Goal: Task Accomplishment & Management: Complete application form

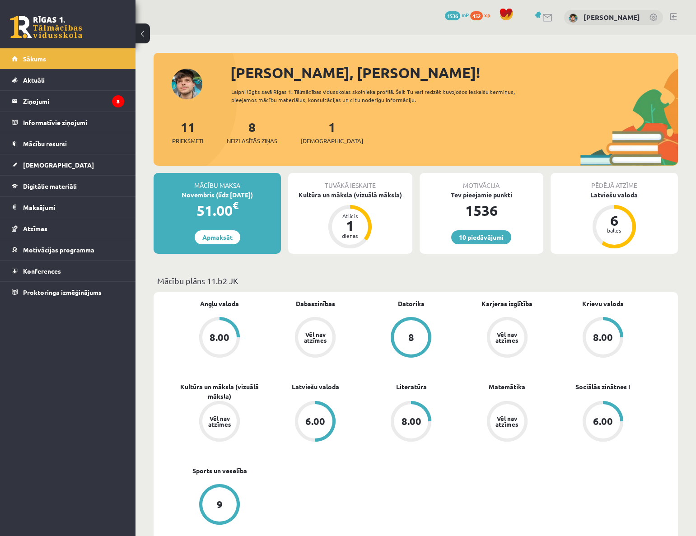
click at [331, 194] on div "Kultūra un māksla (vizuālā māksla)" at bounding box center [350, 194] width 124 height 9
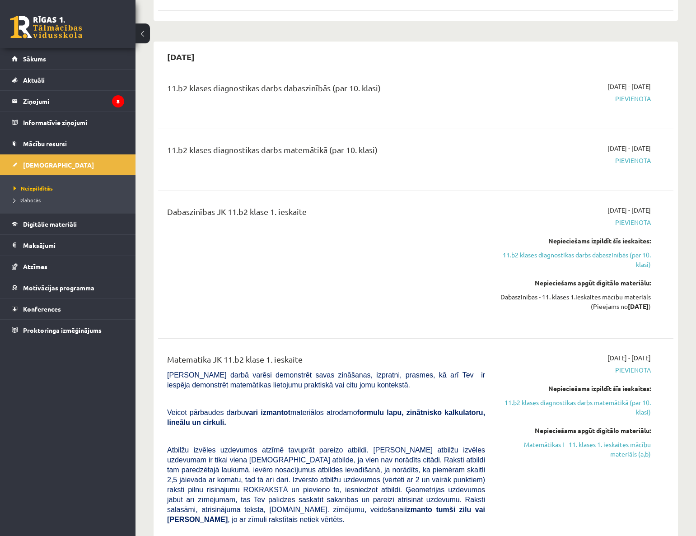
scroll to position [164, 0]
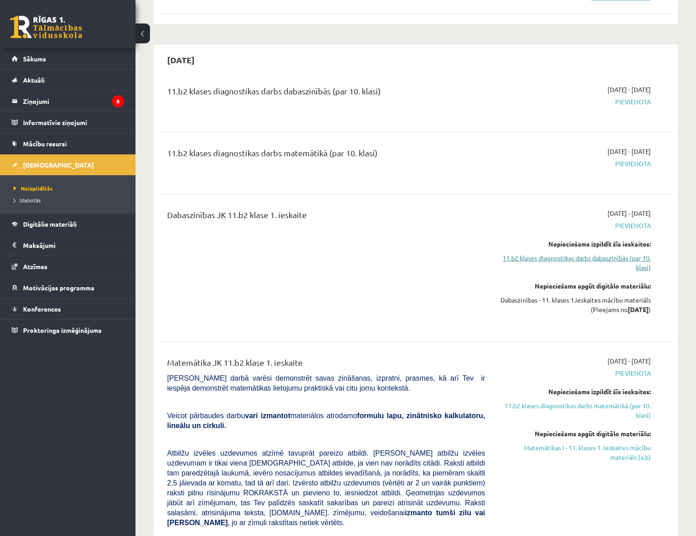
click at [611, 261] on link "11.b2 klases diagnostikas darbs dabaszinībās (par 10. klasi)" at bounding box center [575, 262] width 152 height 19
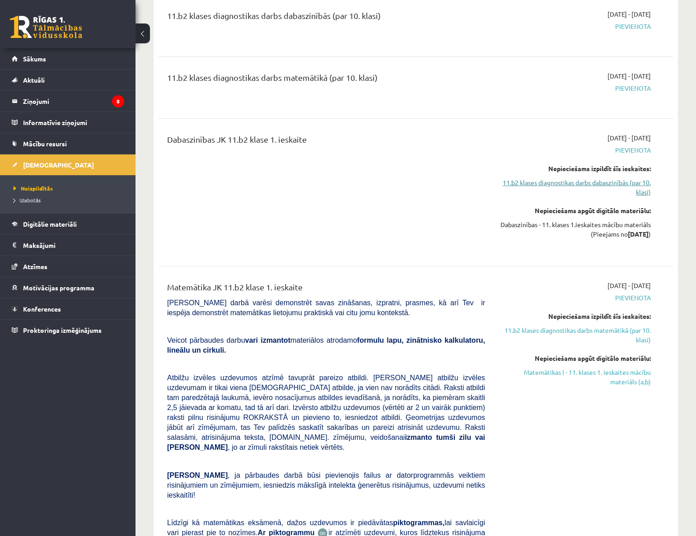
click at [583, 181] on link "11.b2 klases diagnostikas darbs dabaszinībās (par 10. klasi)" at bounding box center [575, 187] width 152 height 19
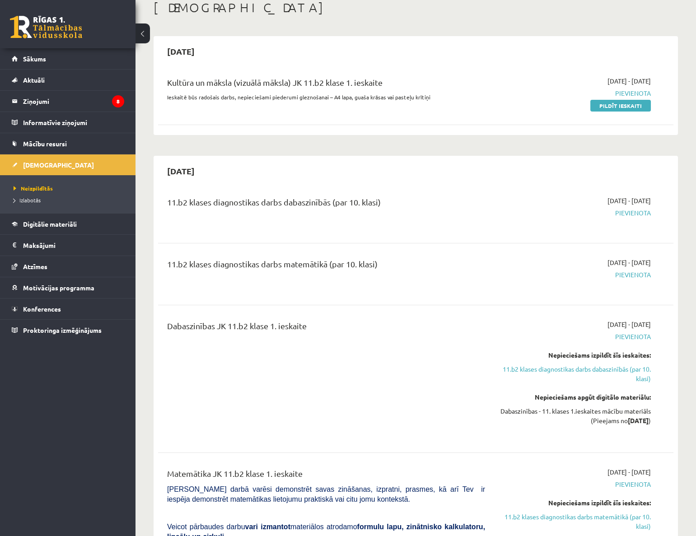
scroll to position [0, 0]
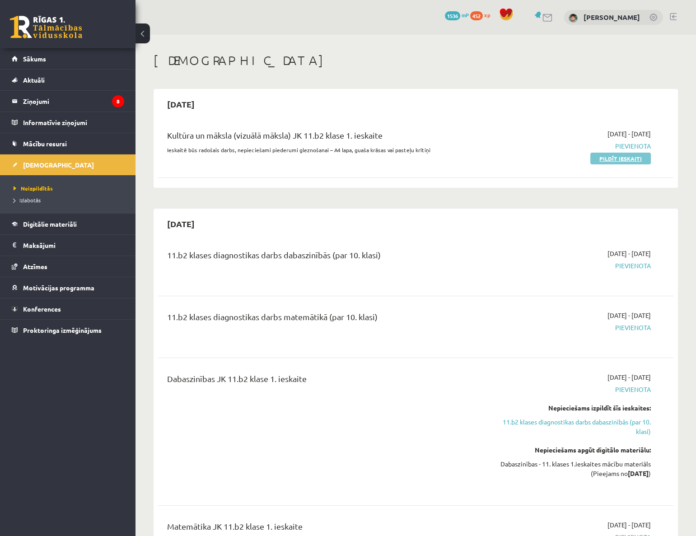
click at [623, 156] on link "Pildīt ieskaiti" at bounding box center [620, 159] width 61 height 12
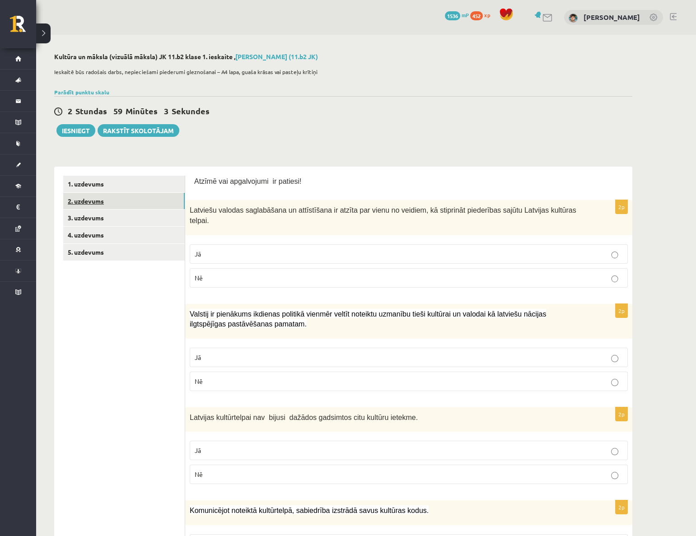
click at [101, 201] on link "2. uzdevums" at bounding box center [123, 201] width 121 height 17
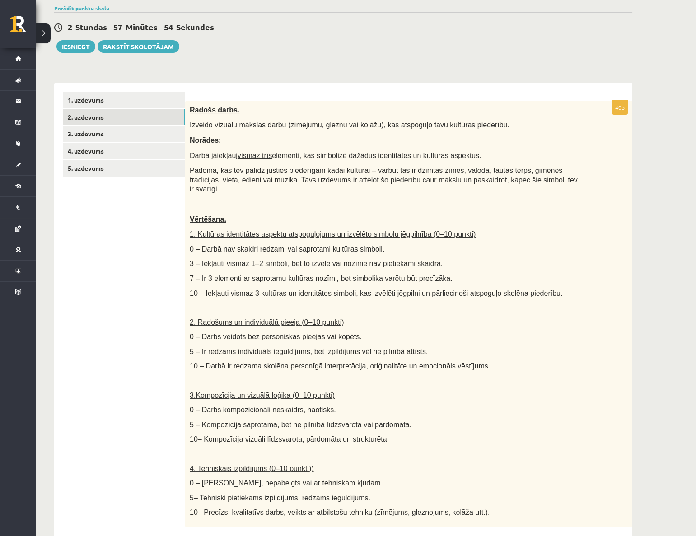
scroll to position [41, 0]
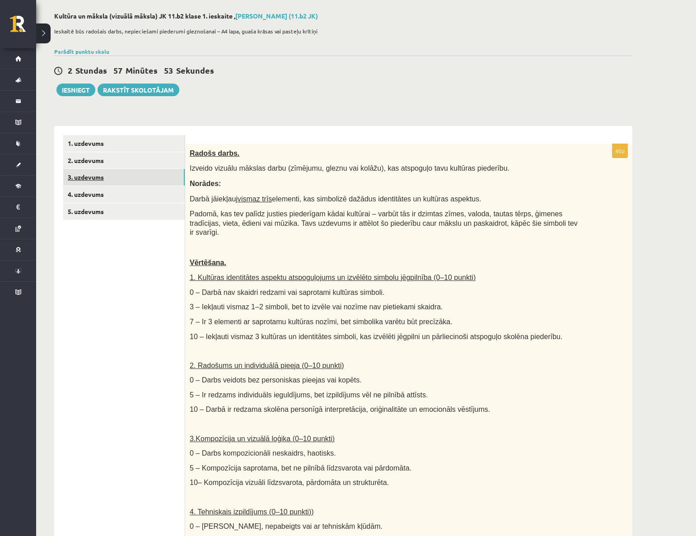
click at [79, 178] on link "3. uzdevums" at bounding box center [123, 177] width 121 height 17
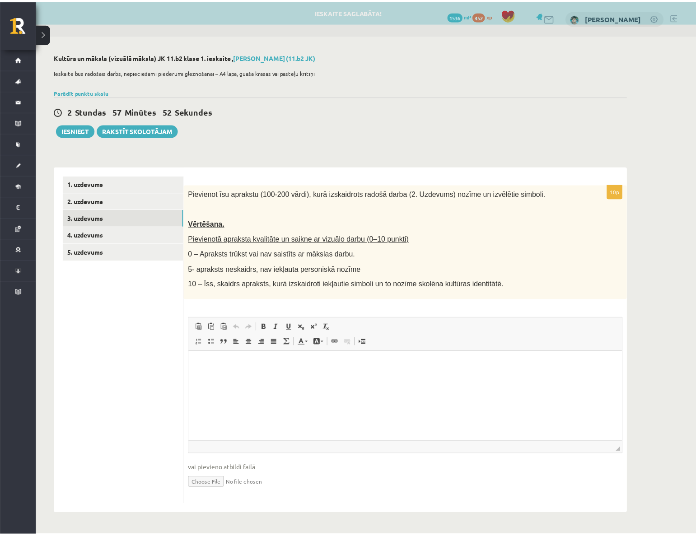
scroll to position [0, 0]
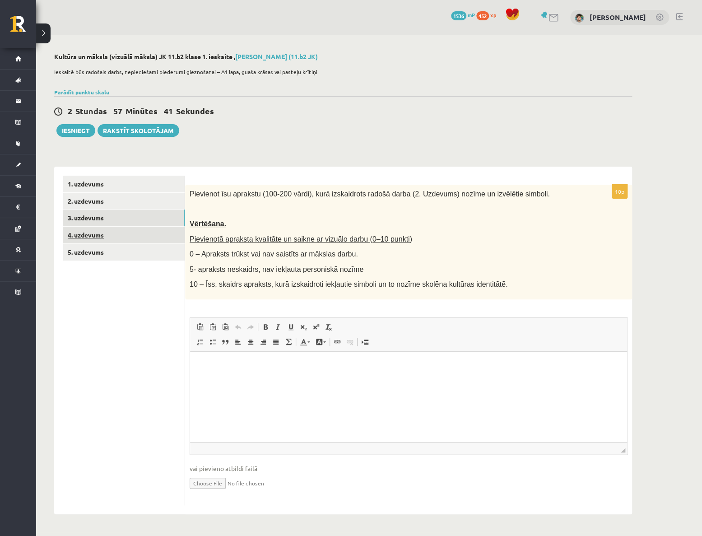
click at [77, 231] on link "4. uzdevums" at bounding box center [123, 235] width 121 height 17
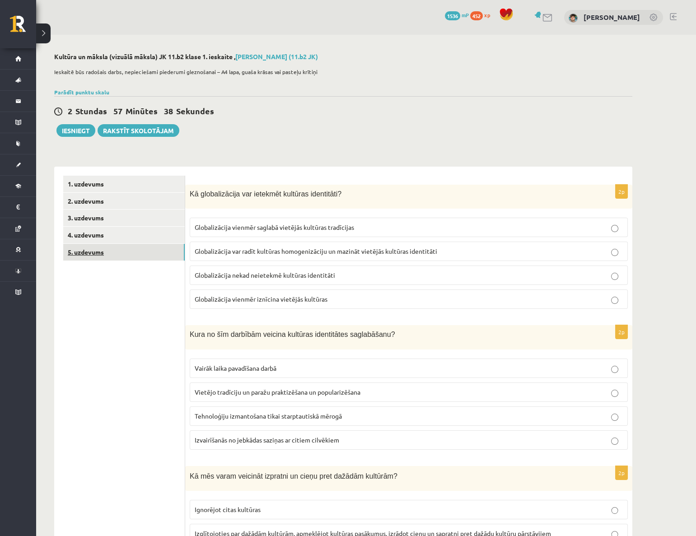
click at [102, 250] on link "5. uzdevums" at bounding box center [123, 252] width 121 height 17
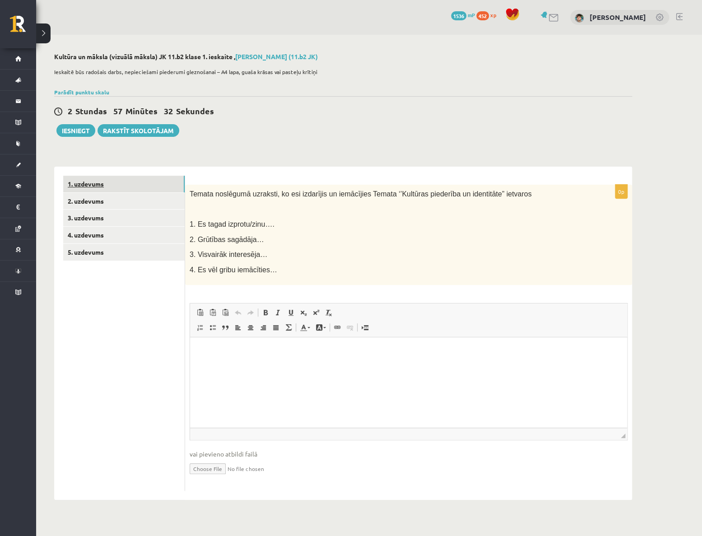
click at [157, 184] on link "1. uzdevums" at bounding box center [123, 184] width 121 height 17
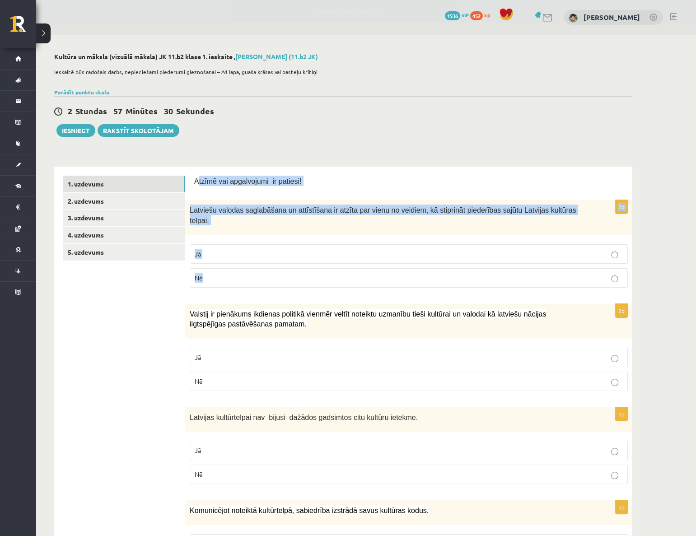
drag, startPoint x: 196, startPoint y: 180, endPoint x: 378, endPoint y: 266, distance: 200.8
click at [326, 179] on p "Atzīmē vai apgalvojumi ir patiesi!" at bounding box center [408, 181] width 429 height 10
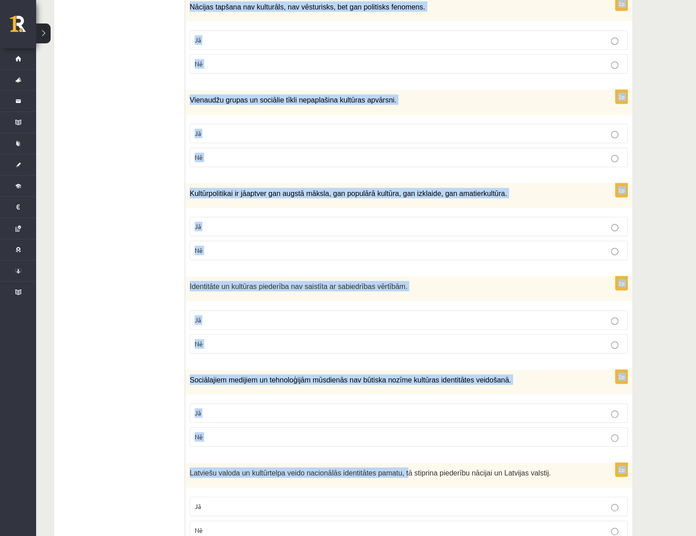
scroll to position [1098, 0]
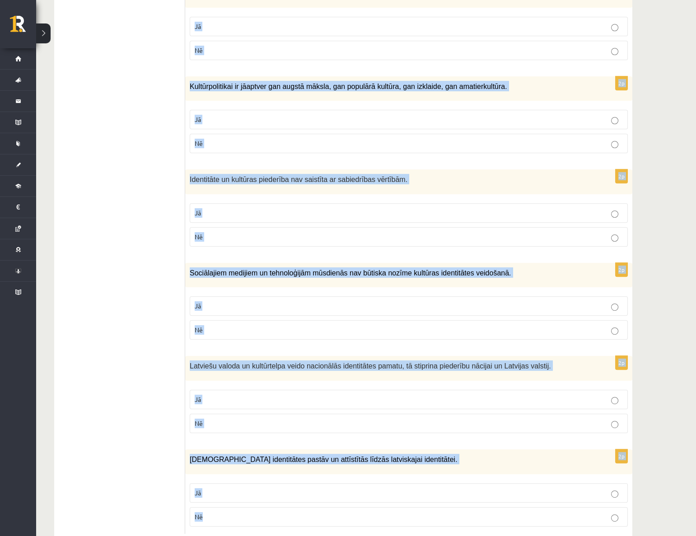
drag, startPoint x: 193, startPoint y: 179, endPoint x: 478, endPoint y: 498, distance: 427.3
copy form "Atzīmē vai apgalvojumi ir patiesi! 2p Latviešu valodas saglabāšana un attīstīša…"
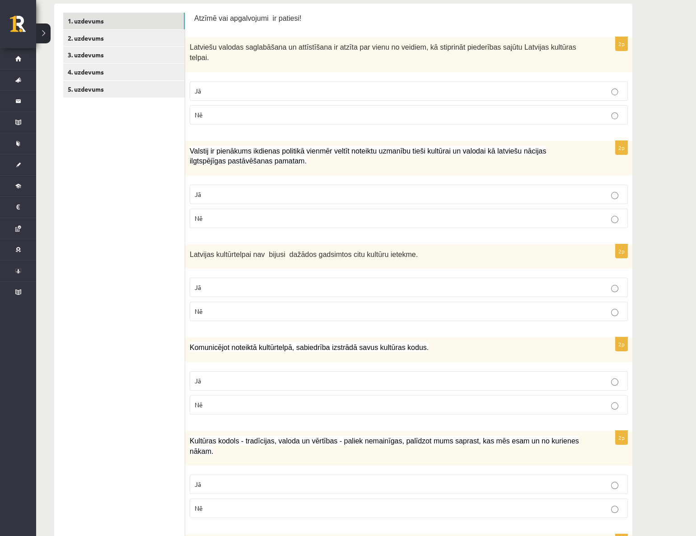
scroll to position [0, 0]
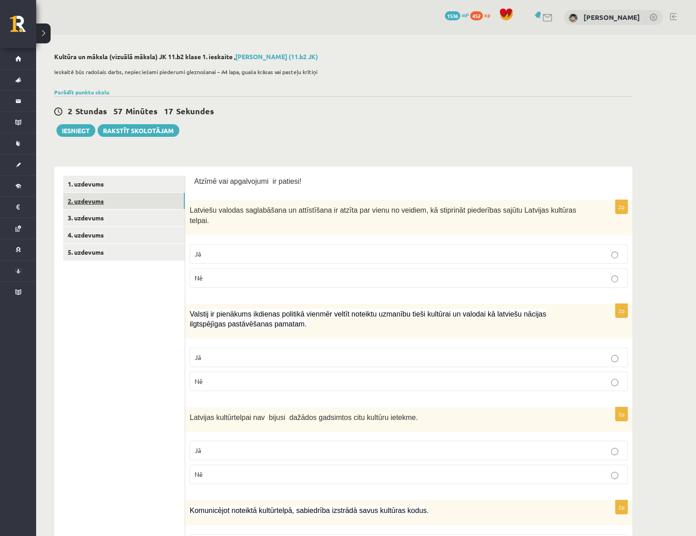
click at [121, 196] on link "2. uzdevums" at bounding box center [123, 201] width 121 height 17
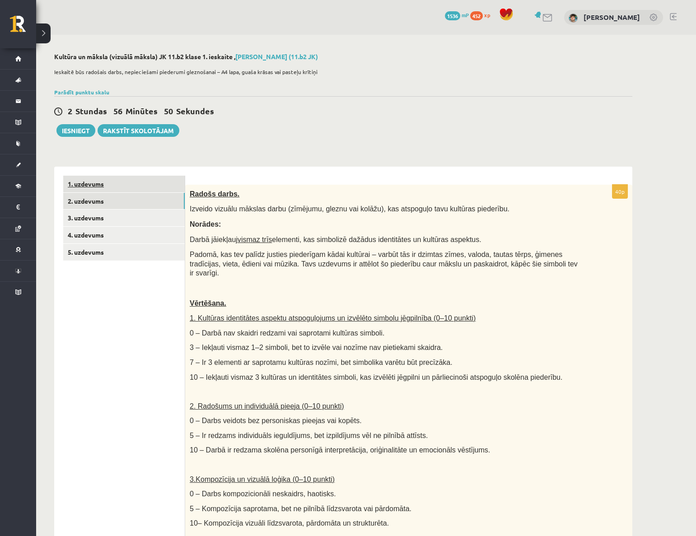
click at [140, 185] on link "1. uzdevums" at bounding box center [123, 184] width 121 height 17
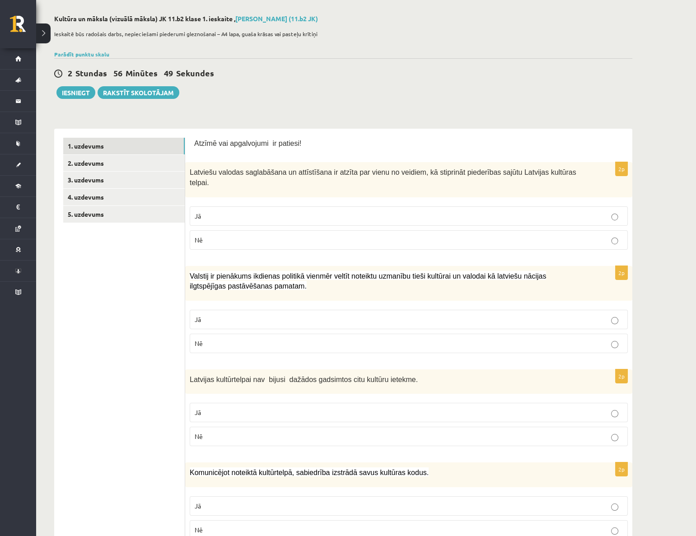
scroll to position [82, 0]
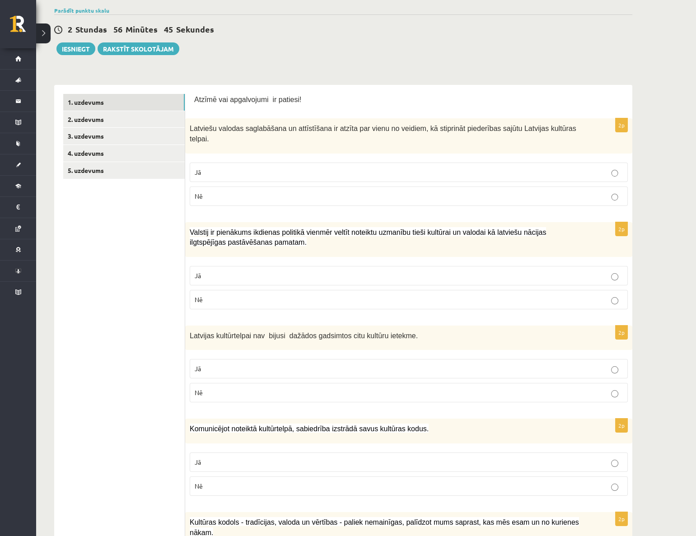
click at [288, 168] on p "Jā" at bounding box center [409, 172] width 428 height 9
click at [323, 271] on p "Jā" at bounding box center [409, 275] width 428 height 9
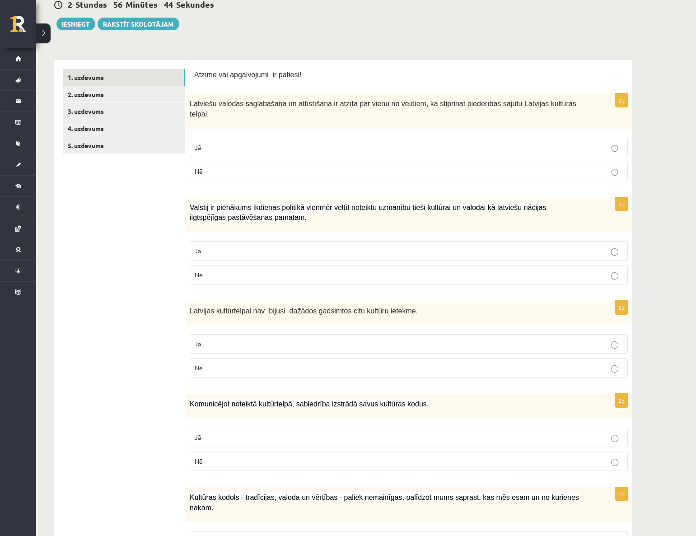
scroll to position [164, 0]
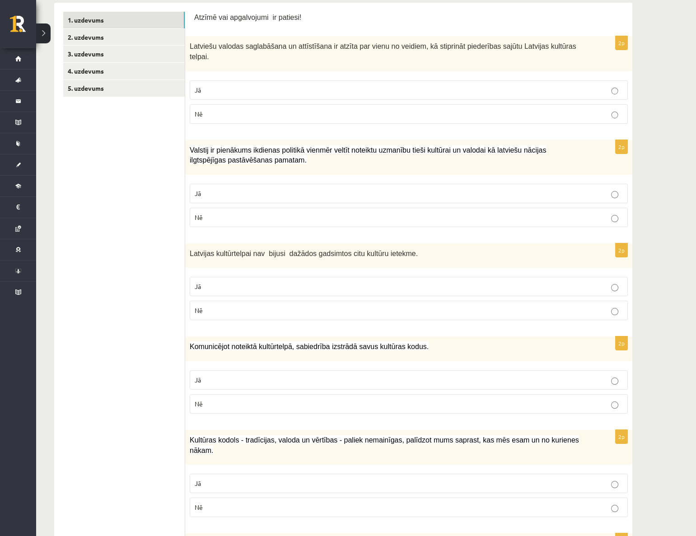
click at [347, 306] on p "Nē" at bounding box center [409, 310] width 428 height 9
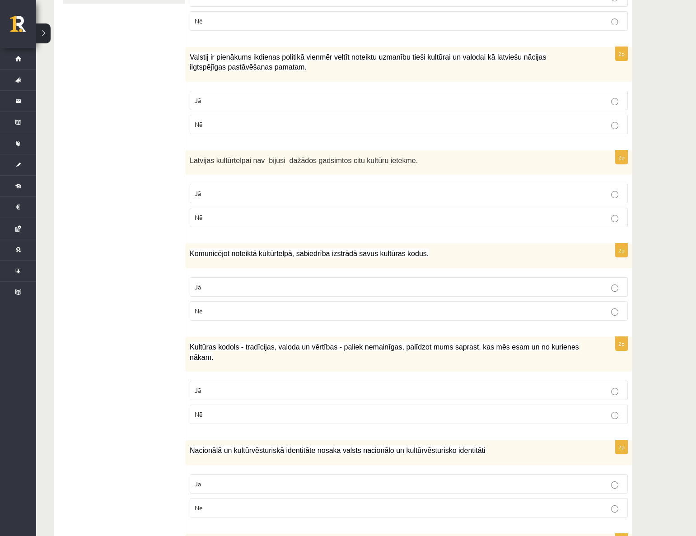
scroll to position [287, 0]
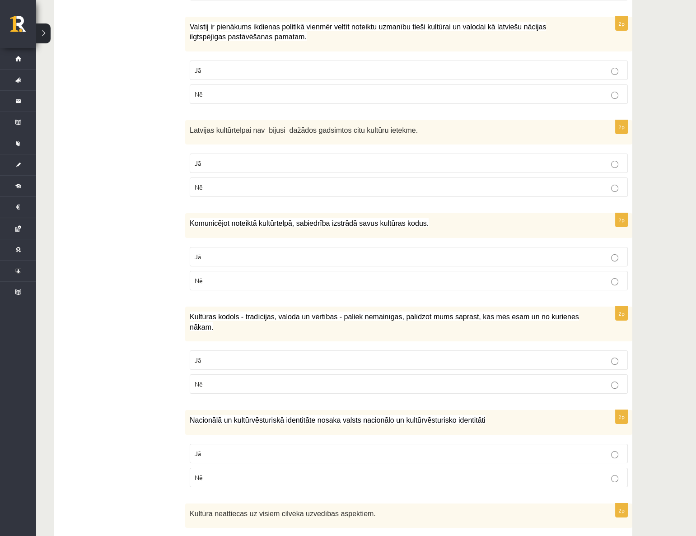
click at [273, 252] on p "Jā" at bounding box center [409, 256] width 428 height 9
click at [299, 355] on p "Jā" at bounding box center [409, 359] width 428 height 9
click at [287, 449] on p "Jā" at bounding box center [409, 453] width 428 height 9
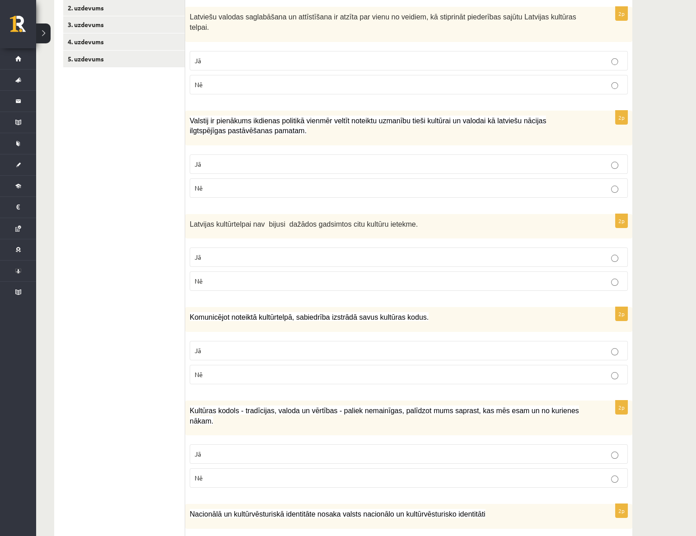
scroll to position [205, 0]
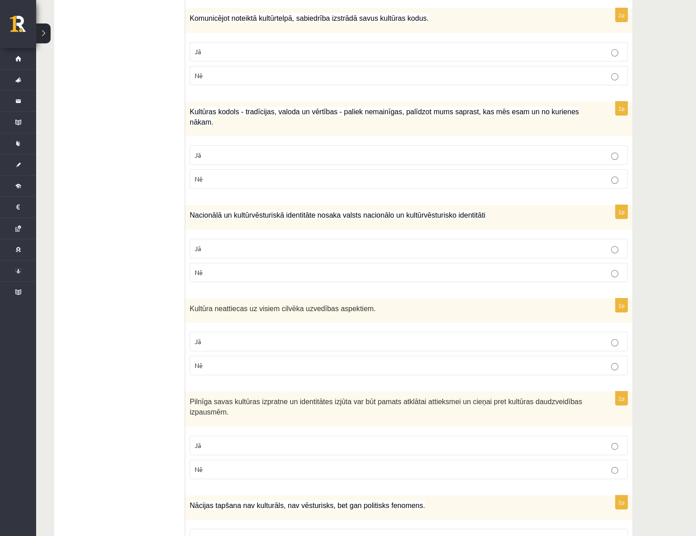
click at [555, 361] on p "Nē" at bounding box center [409, 365] width 428 height 9
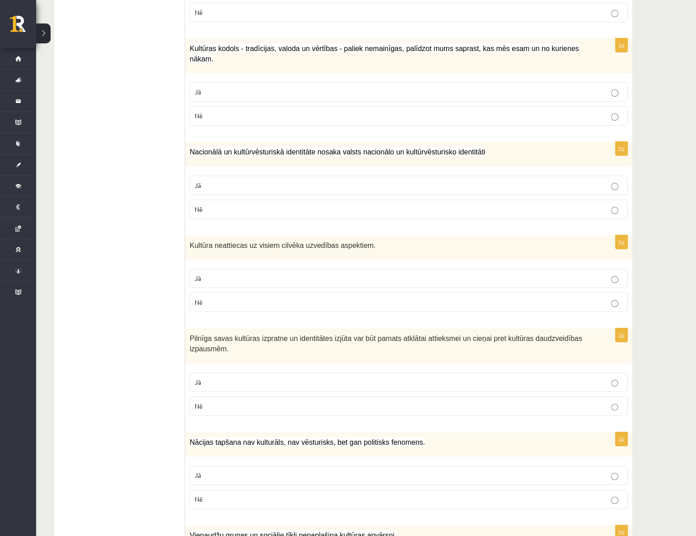
scroll to position [574, 0]
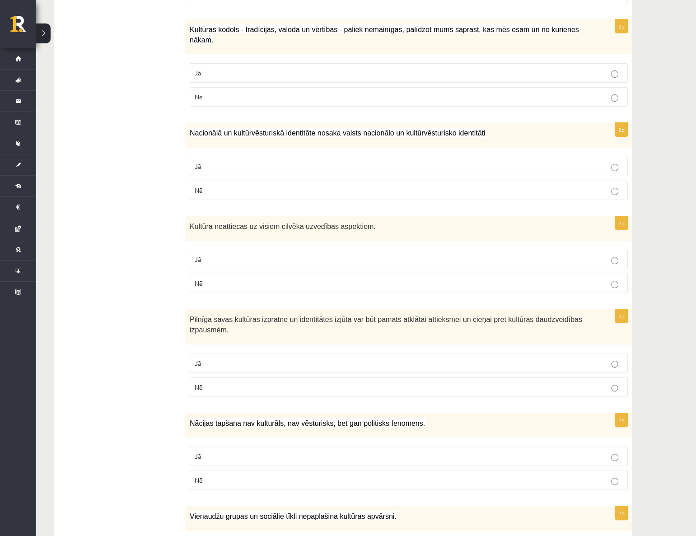
click at [517, 359] on p "Jā" at bounding box center [409, 363] width 428 height 9
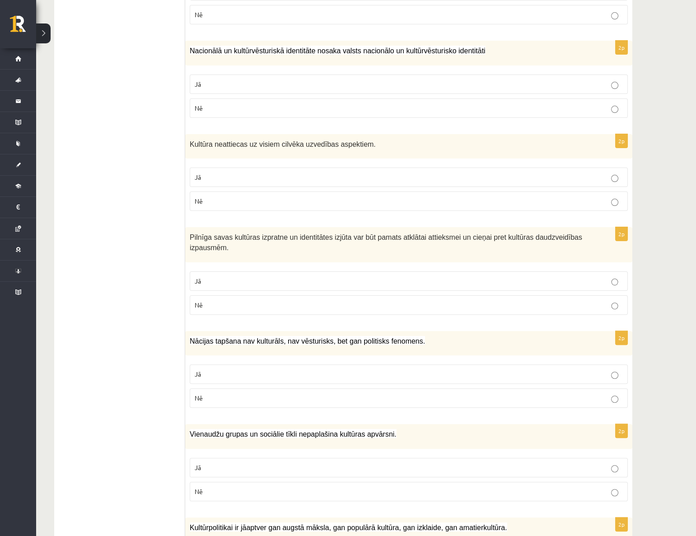
scroll to position [698, 0]
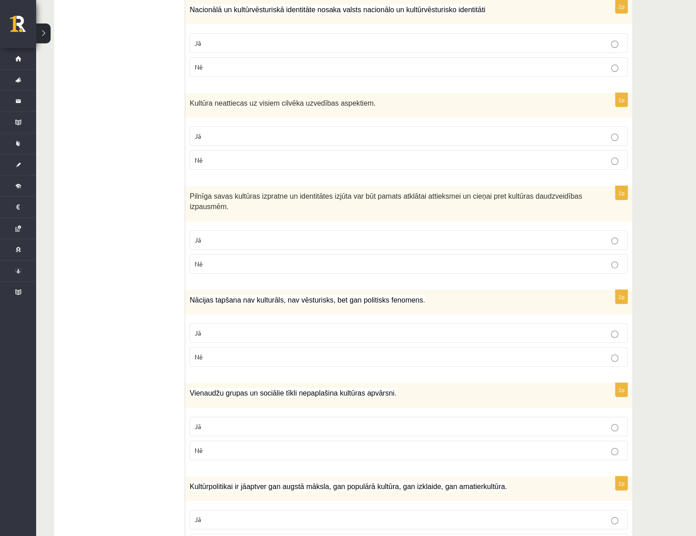
click at [549, 352] on p "Nē" at bounding box center [409, 356] width 428 height 9
click at [500, 446] on p "Nē" at bounding box center [409, 450] width 428 height 9
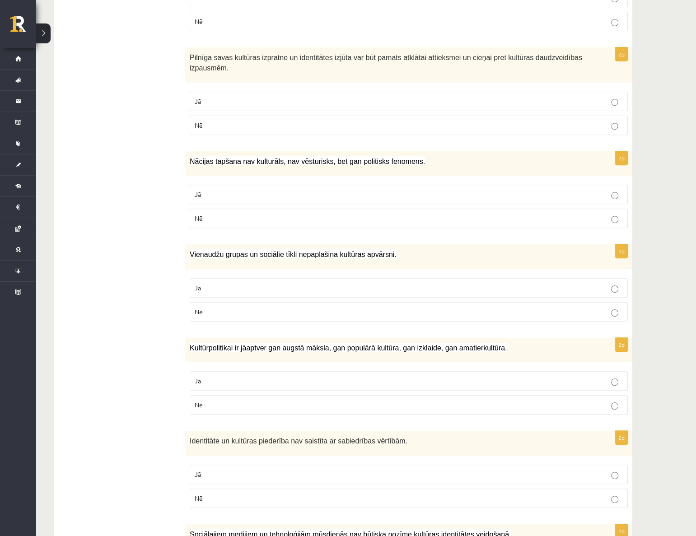
scroll to position [862, 0]
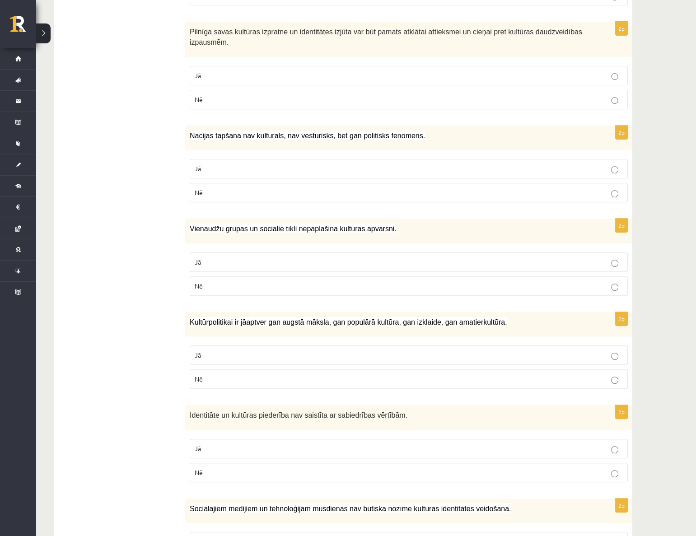
click at [535, 350] on p "Jā" at bounding box center [409, 354] width 428 height 9
click at [555, 468] on p "Nē" at bounding box center [409, 472] width 428 height 9
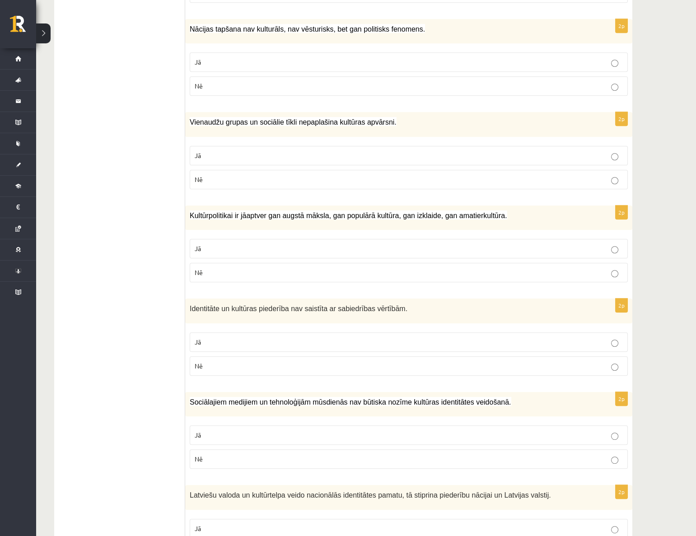
scroll to position [985, 0]
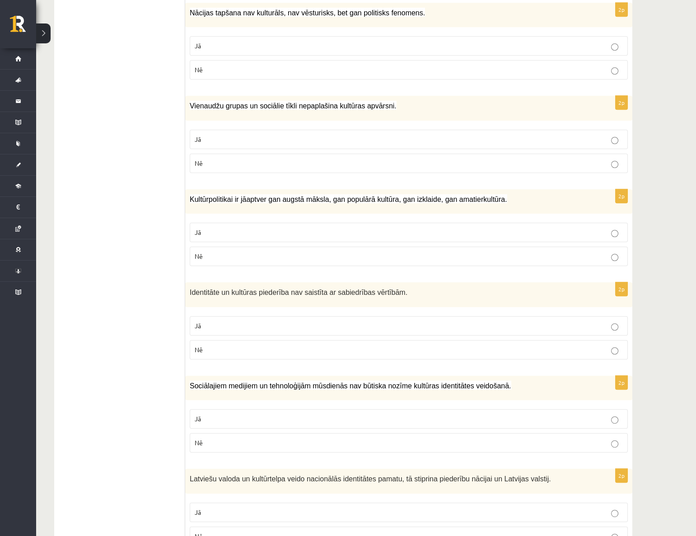
drag, startPoint x: 698, startPoint y: 369, endPoint x: 617, endPoint y: 414, distance: 92.2
click at [617, 438] on p "Nē" at bounding box center [409, 442] width 428 height 9
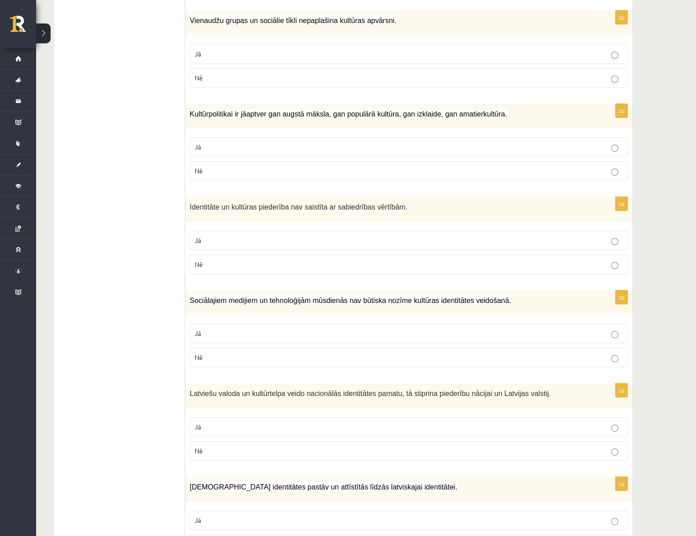
scroll to position [1098, 0]
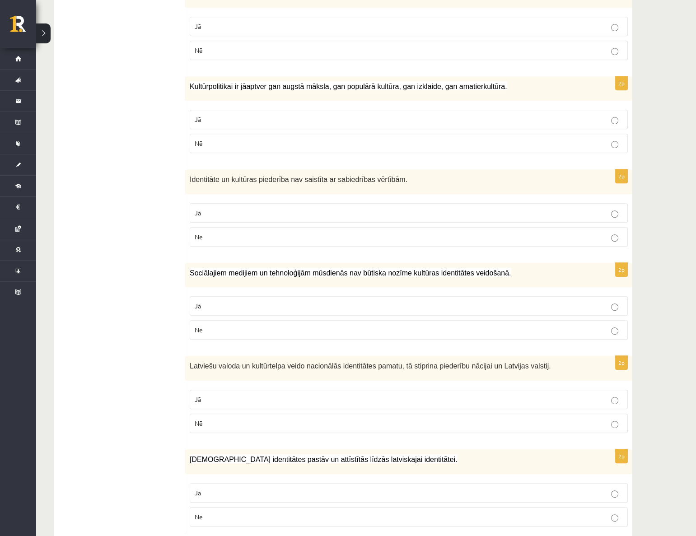
click at [603, 395] on p "Jā" at bounding box center [409, 399] width 428 height 9
click at [612, 483] on label "Jā" at bounding box center [409, 492] width 438 height 19
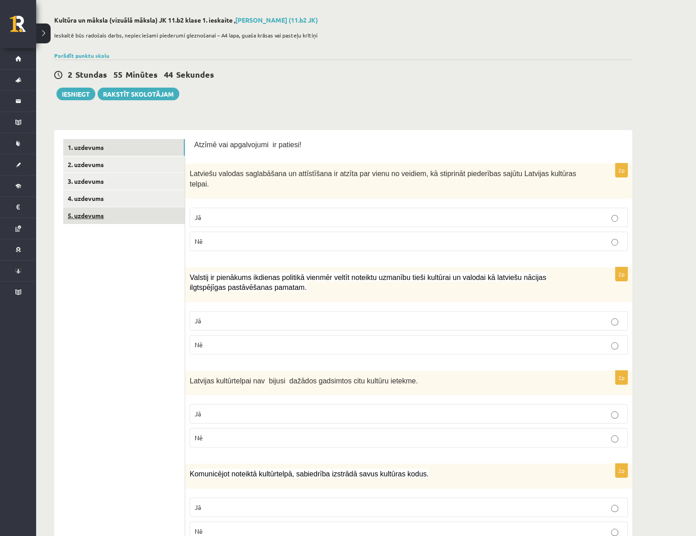
scroll to position [31, 0]
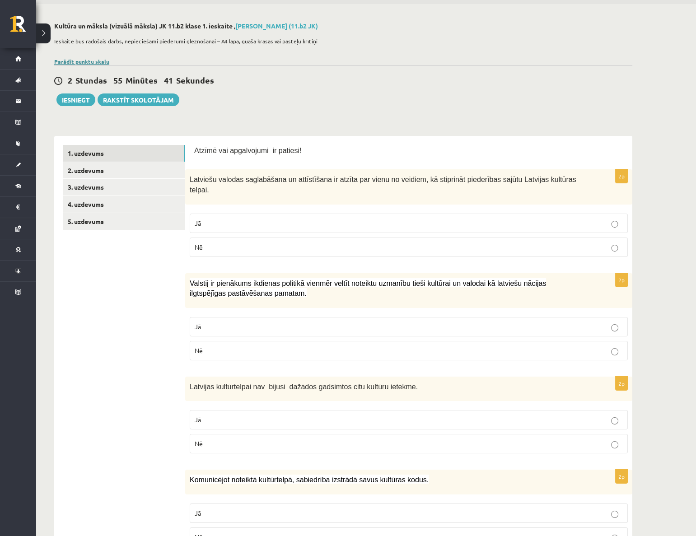
click at [89, 61] on link "Parādīt punktu skalu" at bounding box center [81, 61] width 55 height 7
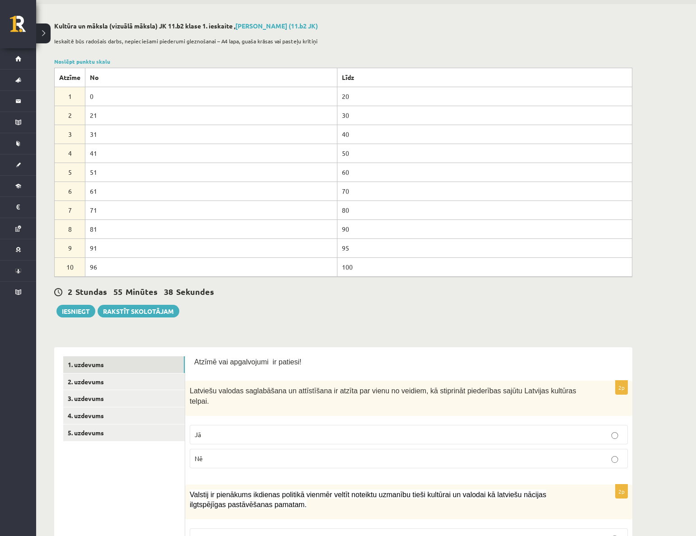
click at [68, 64] on div "Noslēpt punktu skalu Atzīme No Līdz 1 0 20 2 21 30 3 31 40 4 41 50 5 51 60 6 61…" at bounding box center [343, 166] width 578 height 219
click at [70, 62] on link "Noslēpt punktu skalu" at bounding box center [82, 61] width 56 height 7
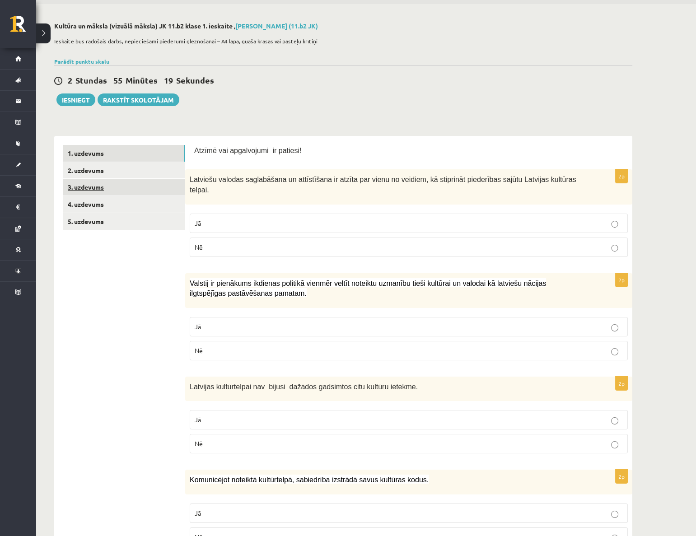
click at [160, 191] on link "3. uzdevums" at bounding box center [123, 187] width 121 height 17
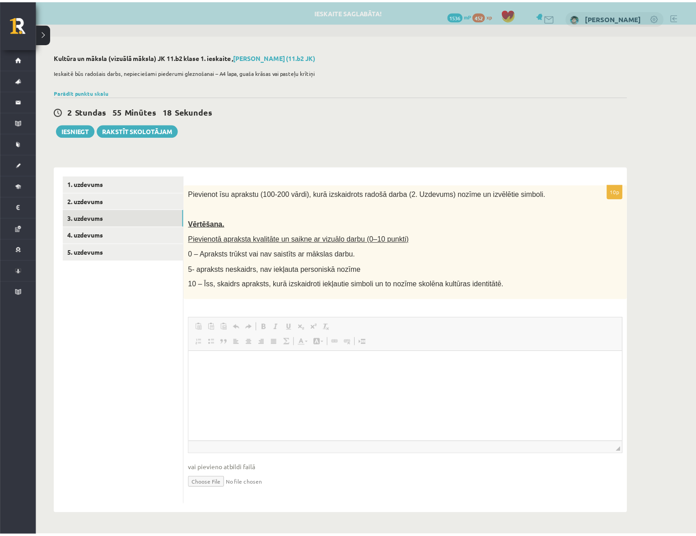
scroll to position [0, 0]
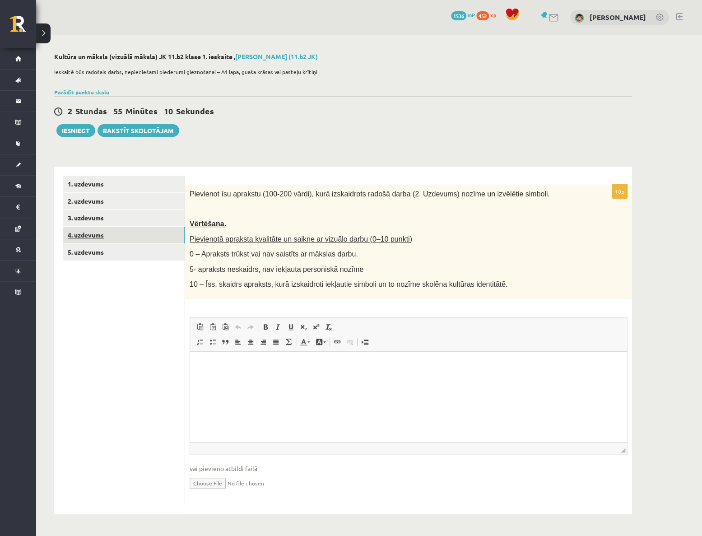
click at [131, 231] on link "4. uzdevums" at bounding box center [123, 235] width 121 height 17
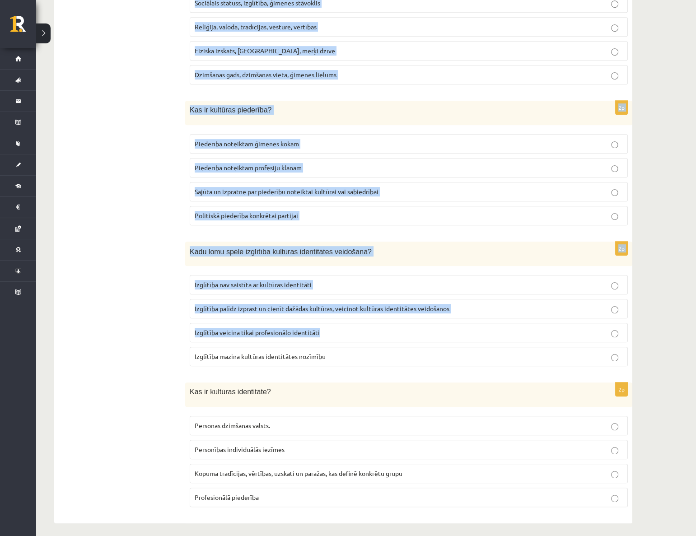
scroll to position [1071, 0]
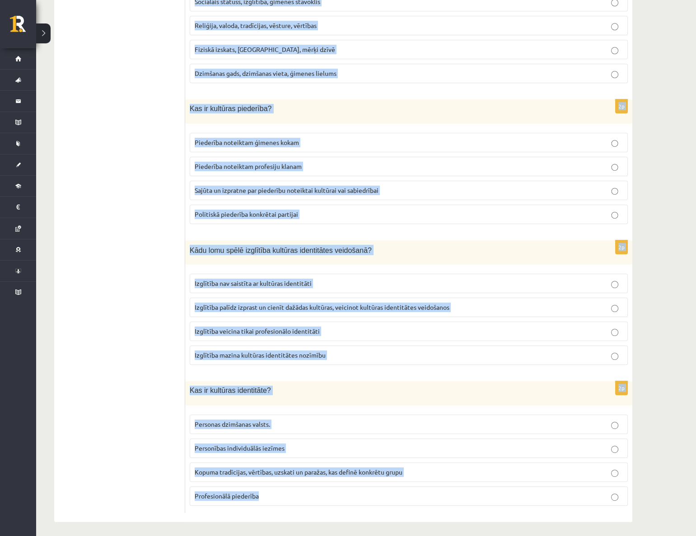
drag, startPoint x: 190, startPoint y: 111, endPoint x: 485, endPoint y: 500, distance: 488.6
copy form "Kā globalizācija var ietekmēt kultūras identitāti? Globalizācija vienmēr saglab…"
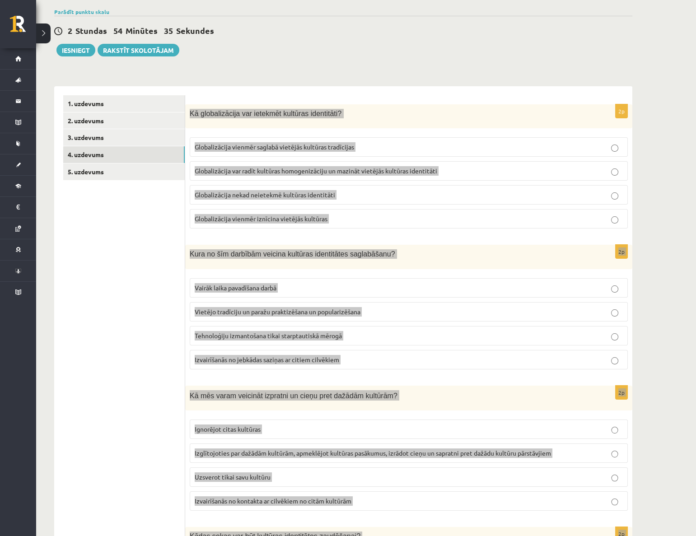
scroll to position [0, 0]
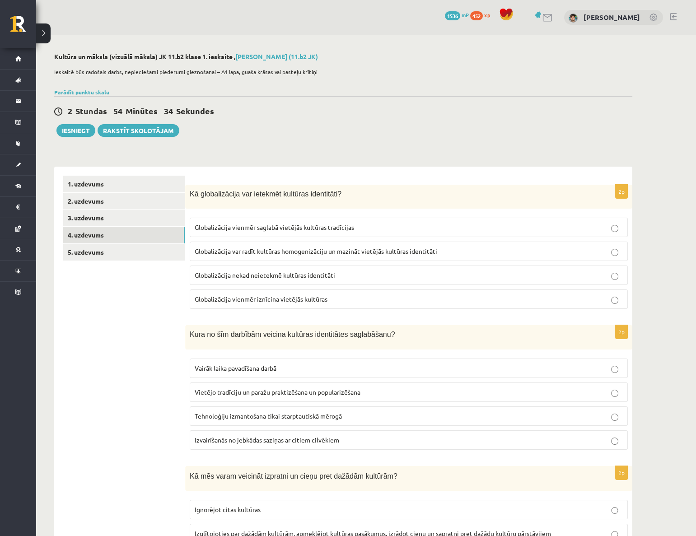
click at [469, 98] on div "2 Stundas 54 Minūtes 34 Sekundes Ieskaite saglabāta! Iesniegt Rakstīt skolotājam" at bounding box center [343, 116] width 578 height 41
click at [416, 256] on label "Globalizācija var radīt kultūras homogenizāciju un mazināt vietējās kultūras id…" at bounding box center [409, 251] width 438 height 19
click at [284, 395] on p "Vietējo tradīciju un paražu praktizēšana un popularizēšana" at bounding box center [409, 391] width 428 height 9
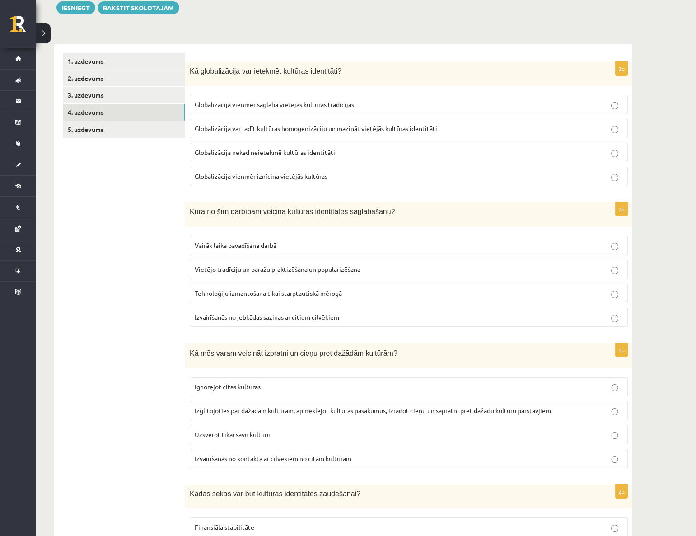
scroll to position [164, 0]
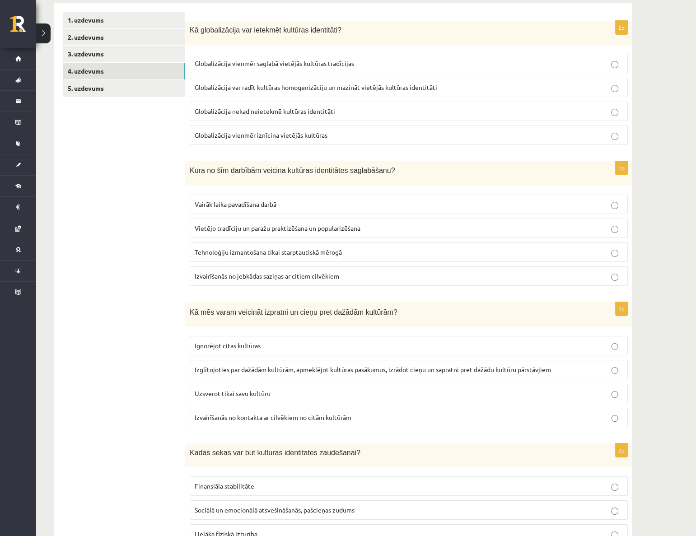
click at [277, 370] on span "Izglītojoties par dažādām kultūrām, apmeklējot kultūras pasākumus, izrādot cieņ…" at bounding box center [373, 369] width 356 height 8
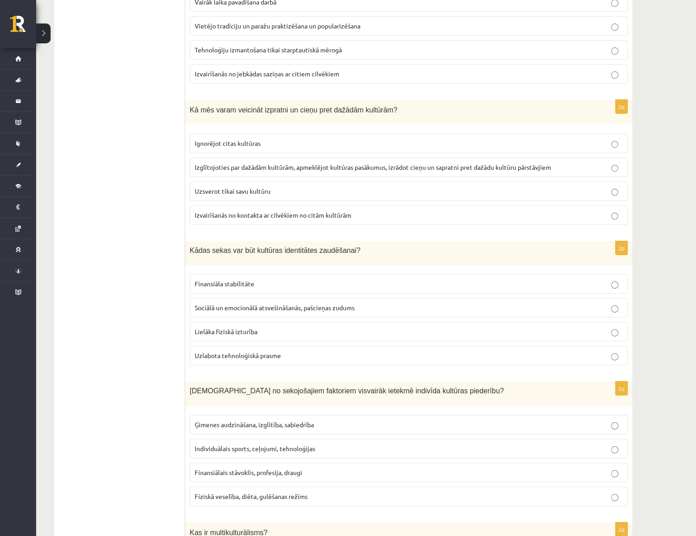
scroll to position [369, 0]
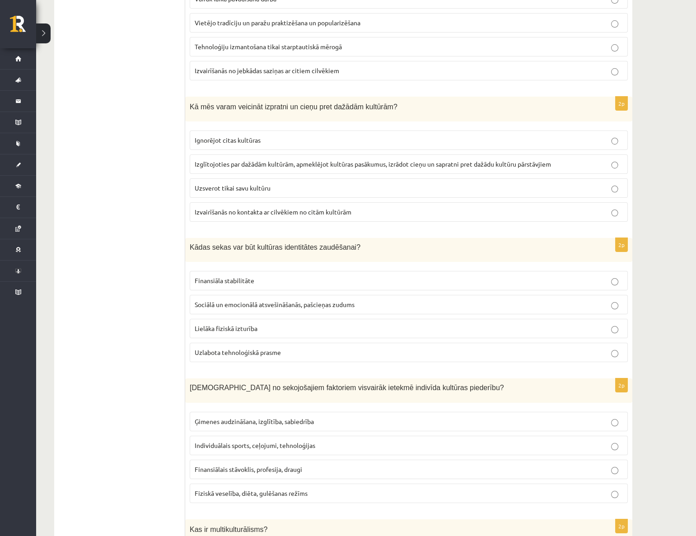
click at [279, 307] on span "Sociālā un emocionālā atsvešināšanās, pašcieņas zudums" at bounding box center [275, 304] width 160 height 8
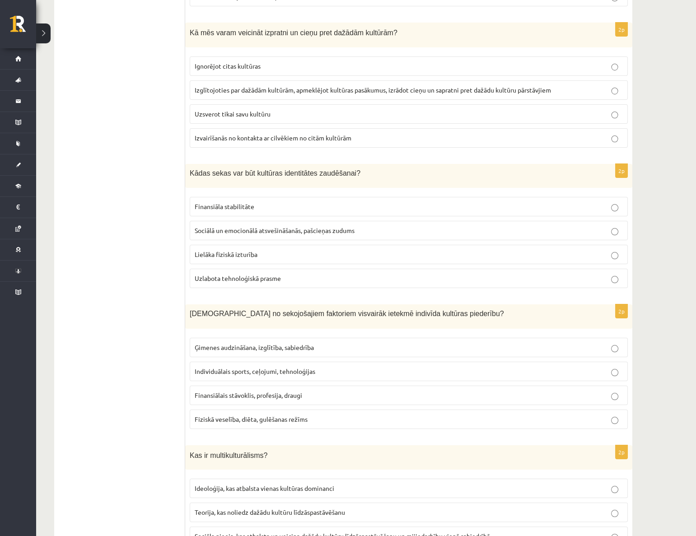
scroll to position [492, 0]
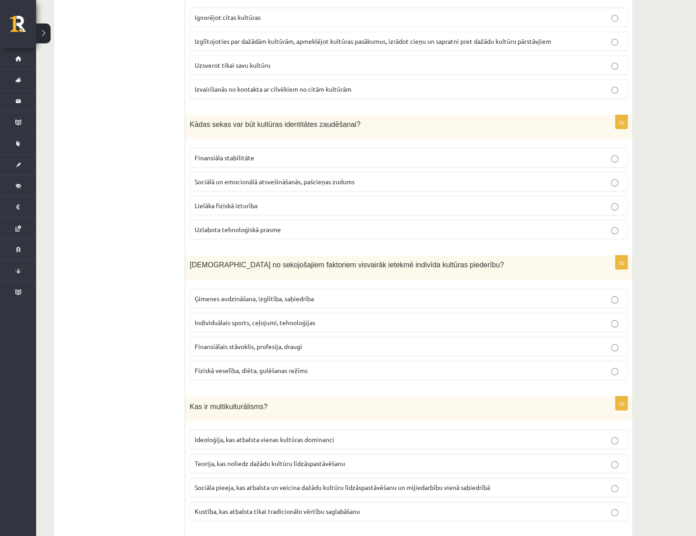
click at [285, 304] on label "Ģimenes audzināšana, izglītība, sabiedrība" at bounding box center [409, 298] width 438 height 19
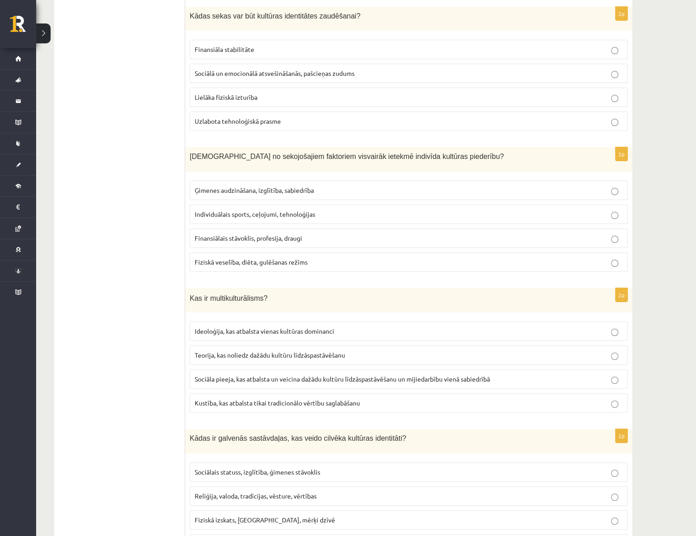
scroll to position [616, 0]
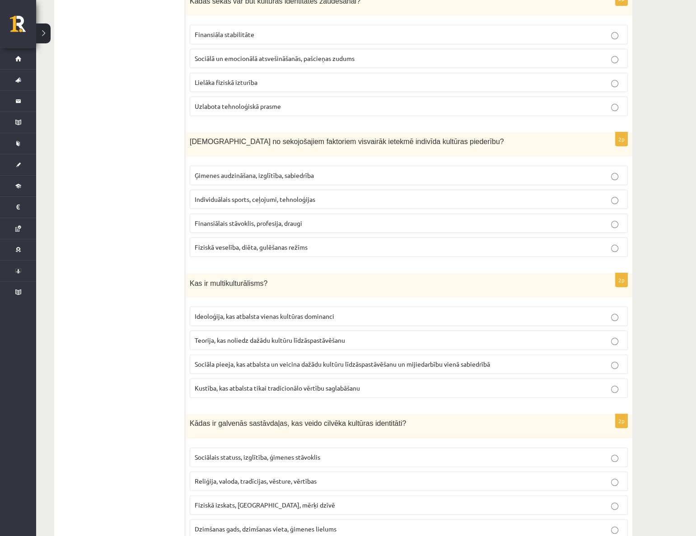
click at [287, 360] on span "Sociāla pieeja, kas atbalsta un veicina dažādu kultūru līdzāspastāvēšanu un mij…" at bounding box center [342, 364] width 295 height 8
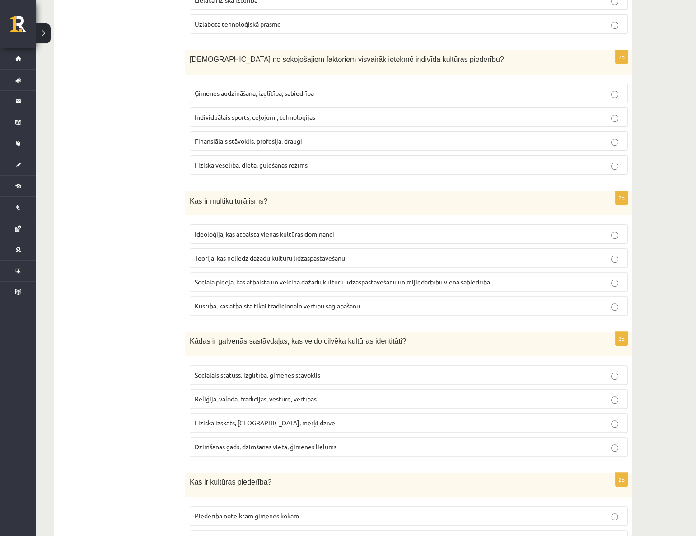
click at [239, 395] on span "Reliģija, valoda, tradīcijas, vēsture, vērtības" at bounding box center [256, 399] width 122 height 8
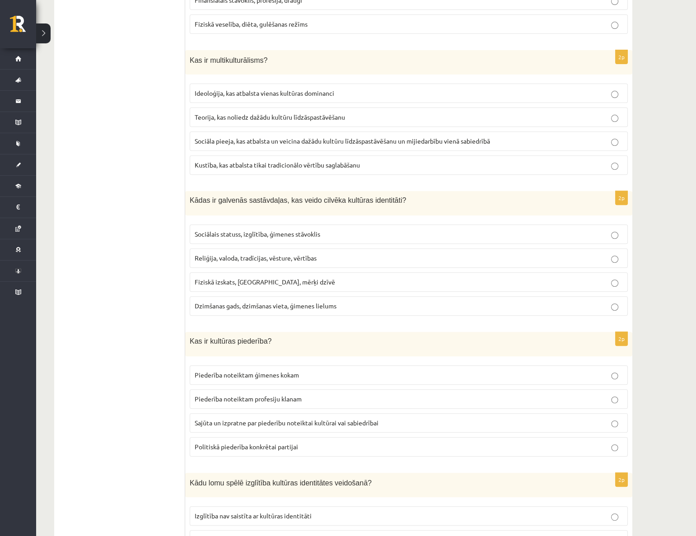
scroll to position [862, 0]
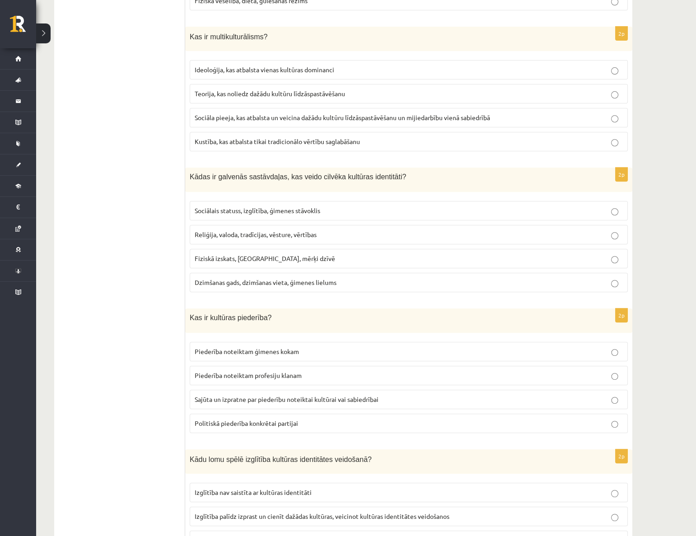
click at [245, 397] on span "Sajūta un izpratne par piederību noteiktai kultūrai vai sabiedrībai" at bounding box center [287, 399] width 184 height 8
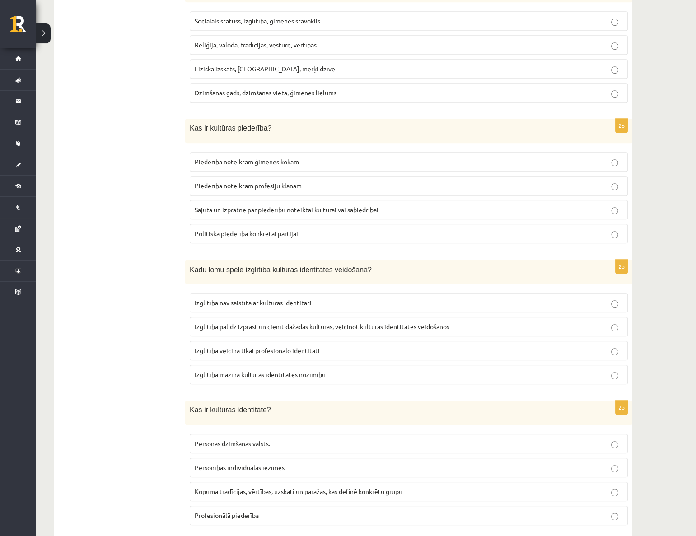
scroll to position [1067, 0]
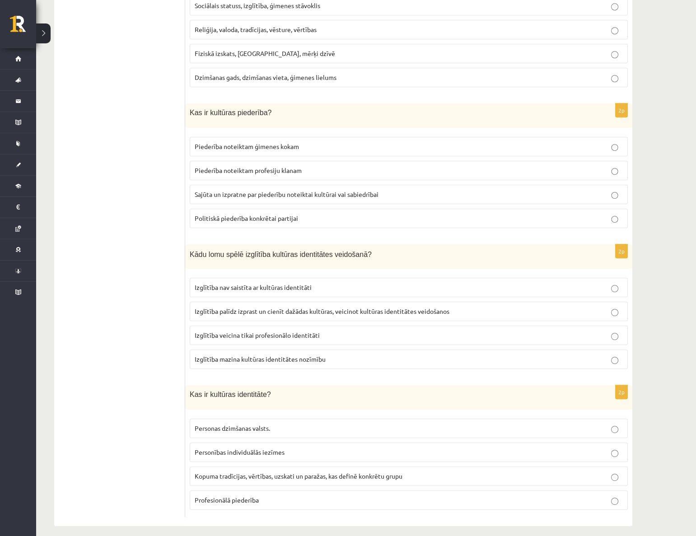
click at [271, 310] on span "Izglītība palīdz izprast un cienīt dažādas kultūras, veicinot kultūras identitā…" at bounding box center [322, 311] width 255 height 8
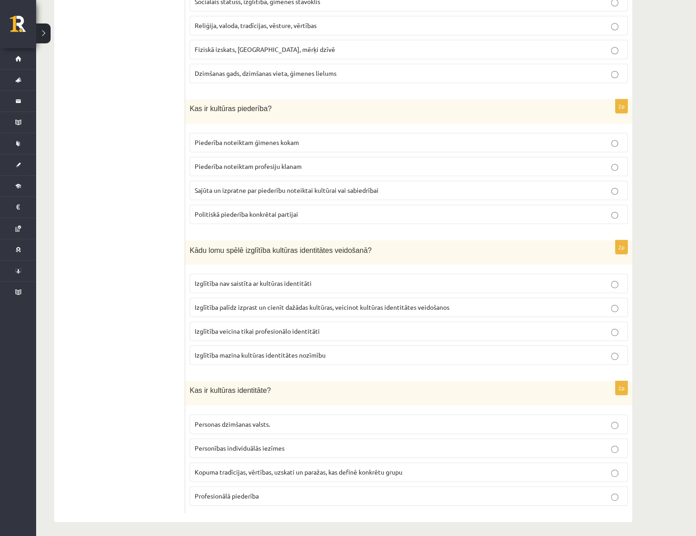
click at [240, 468] on span "Kopuma tradīcijas, vērtības, uzskati un paražas, kas definē konkrētu grupu" at bounding box center [299, 472] width 208 height 8
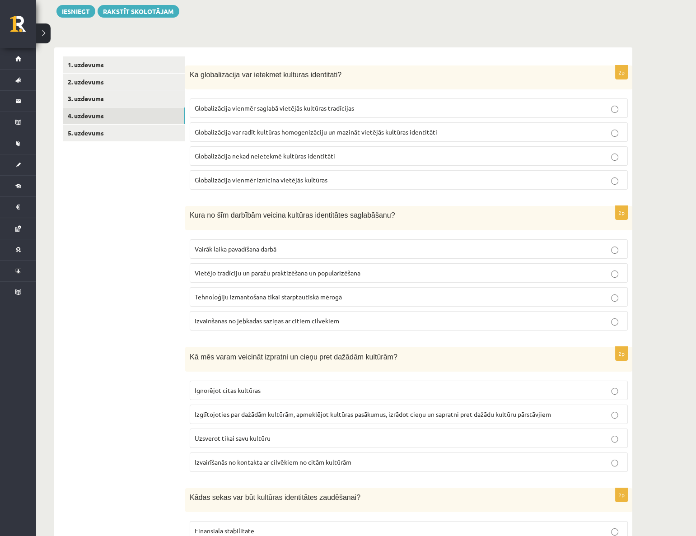
scroll to position [0, 0]
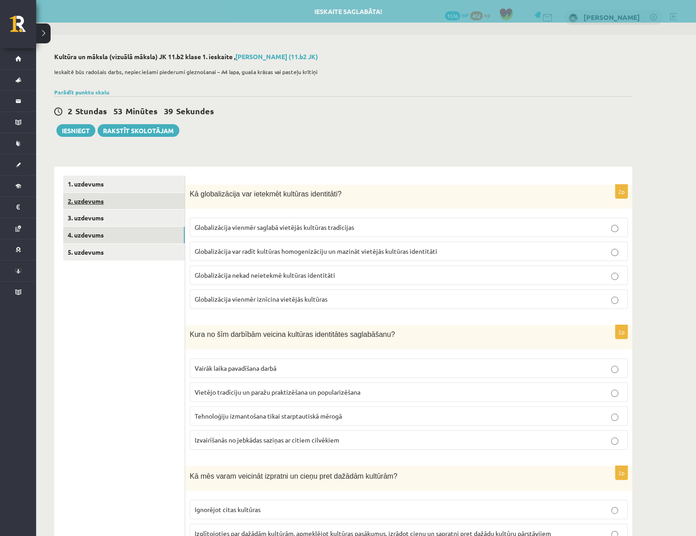
click at [102, 203] on link "2. uzdevums" at bounding box center [123, 201] width 121 height 17
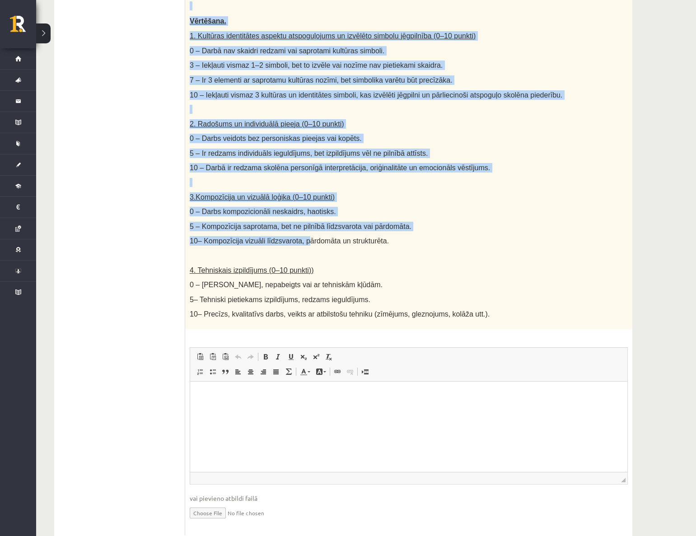
scroll to position [298, 0]
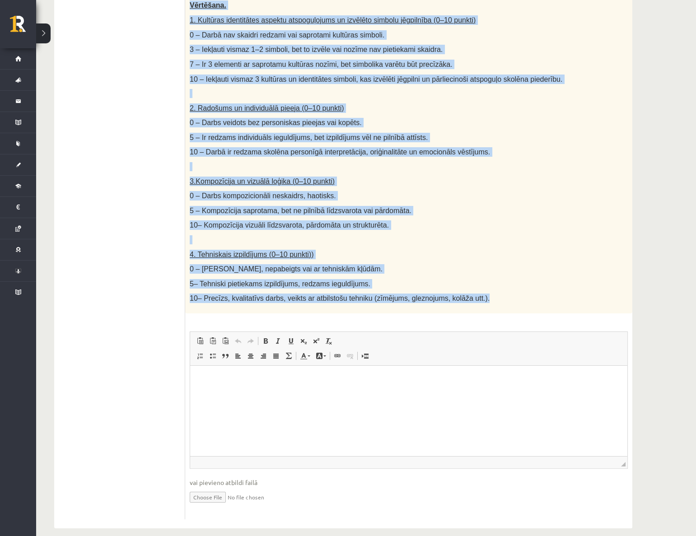
drag, startPoint x: 191, startPoint y: 149, endPoint x: 478, endPoint y: 286, distance: 318.8
click at [478, 286] on div "Radošs darbs. Izveido vizuālu mākslas darbu (zīmējumu, gleznu vai kolāžu), kas …" at bounding box center [408, 100] width 447 height 427
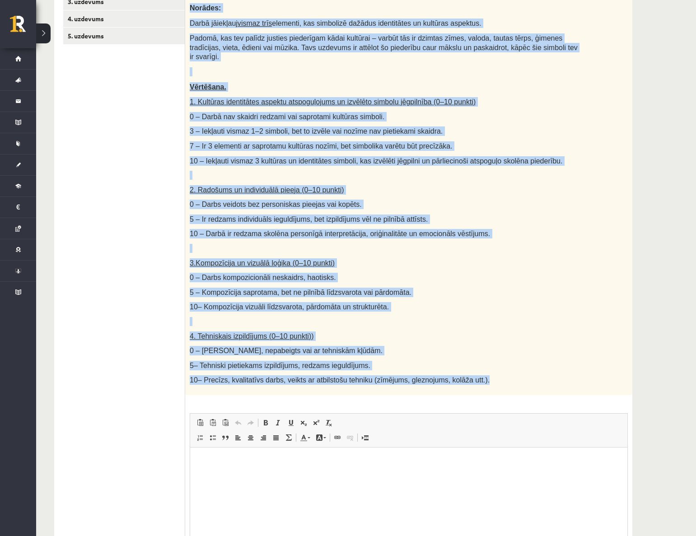
click at [603, 282] on div "Radošs darbs. Izveido vizuālu mākslas darbu (zīmējumu, gleznu vai kolāžu), kas …" at bounding box center [408, 181] width 447 height 427
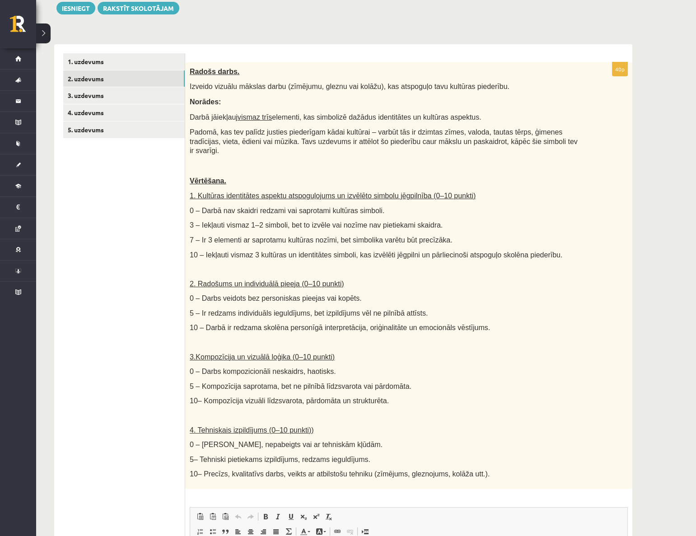
scroll to position [123, 0]
click at [124, 98] on link "3. uzdevums" at bounding box center [123, 95] width 121 height 17
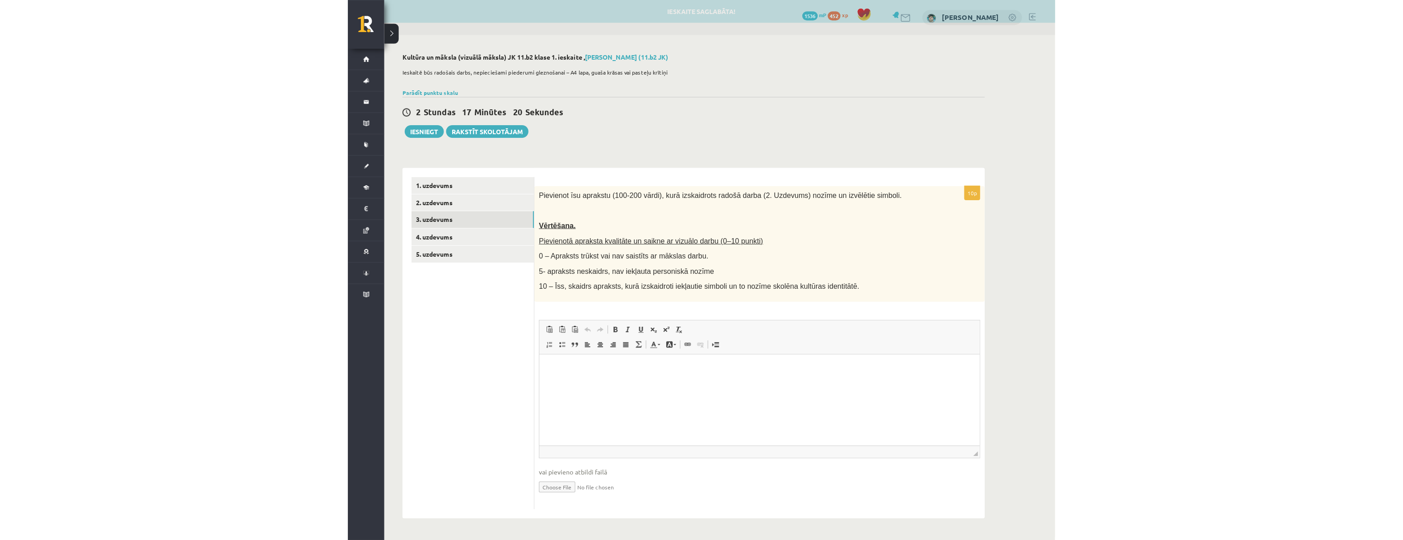
scroll to position [0, 0]
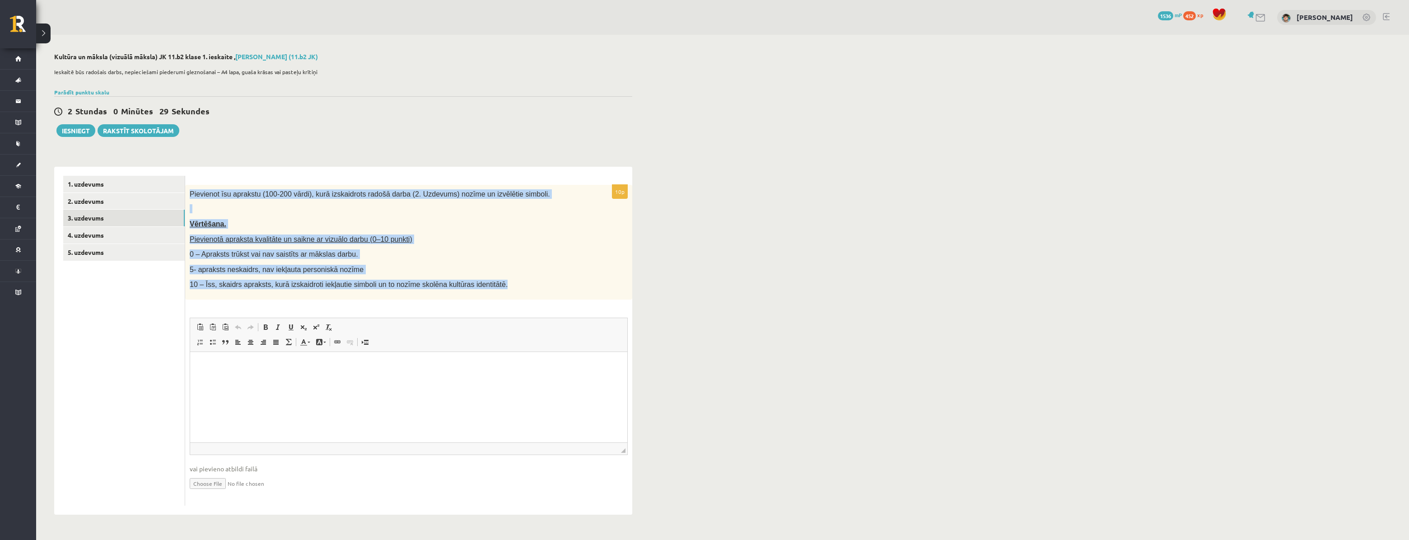
drag, startPoint x: 190, startPoint y: 195, endPoint x: 488, endPoint y: 285, distance: 311.9
click at [488, 286] on div "Pievienot īsu aprakstu (100-200 vārdi), kurā izskaidrots radošā darba (2. Uzdev…" at bounding box center [408, 242] width 447 height 115
copy div "Pievienot īsu aprakstu (100-200 vārdi), kurā izskaidrots radošā darba (2. Uzdev…"
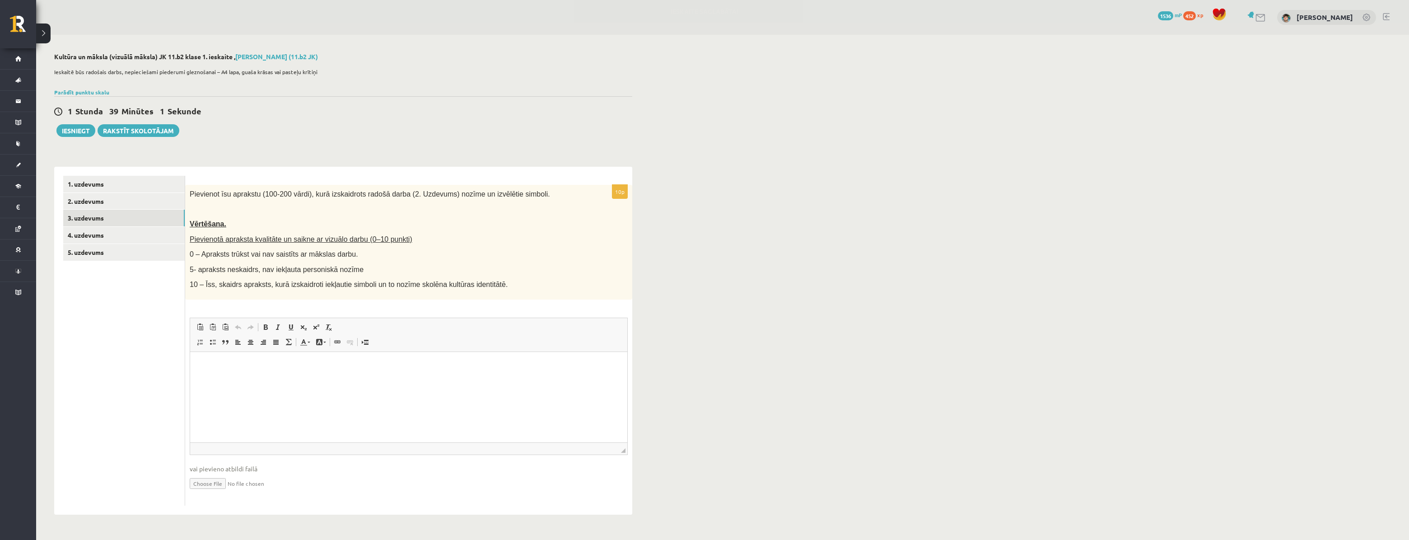
click at [561, 59] on h2 "Kultūra un māksla (vizuālā māksla) JK 11.b2 klase 1. ieskaite , Oskars Lācis (1…" at bounding box center [343, 57] width 578 height 8
click at [389, 379] on html at bounding box center [408, 365] width 437 height 28
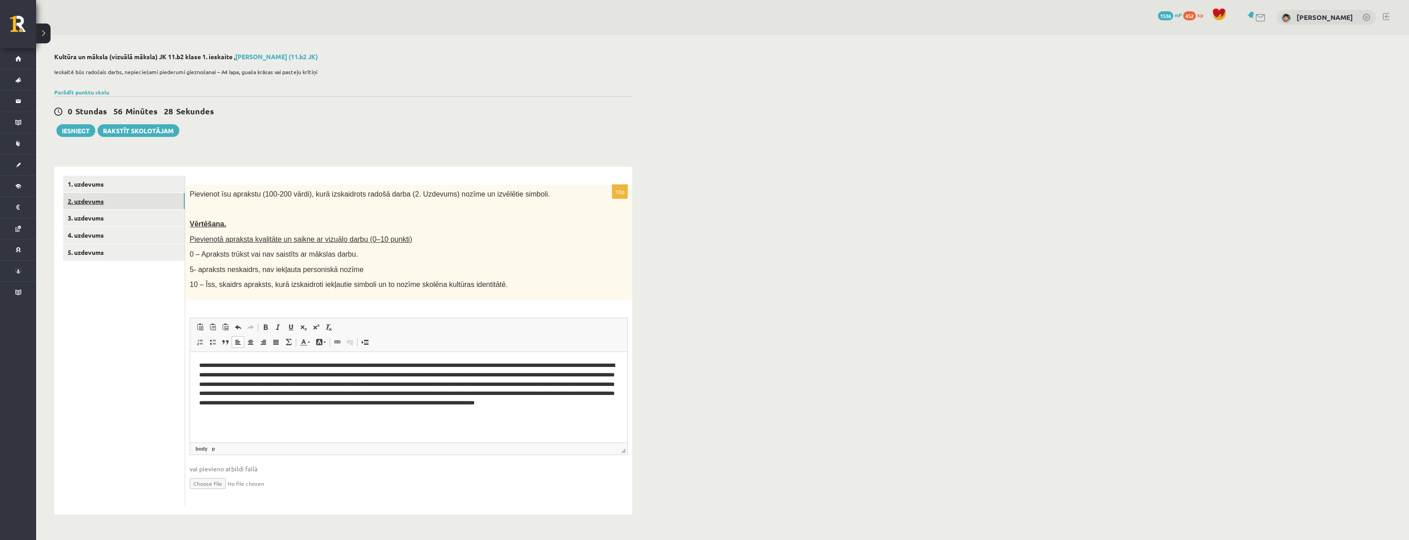
click at [97, 199] on link "2. uzdevums" at bounding box center [123, 201] width 121 height 17
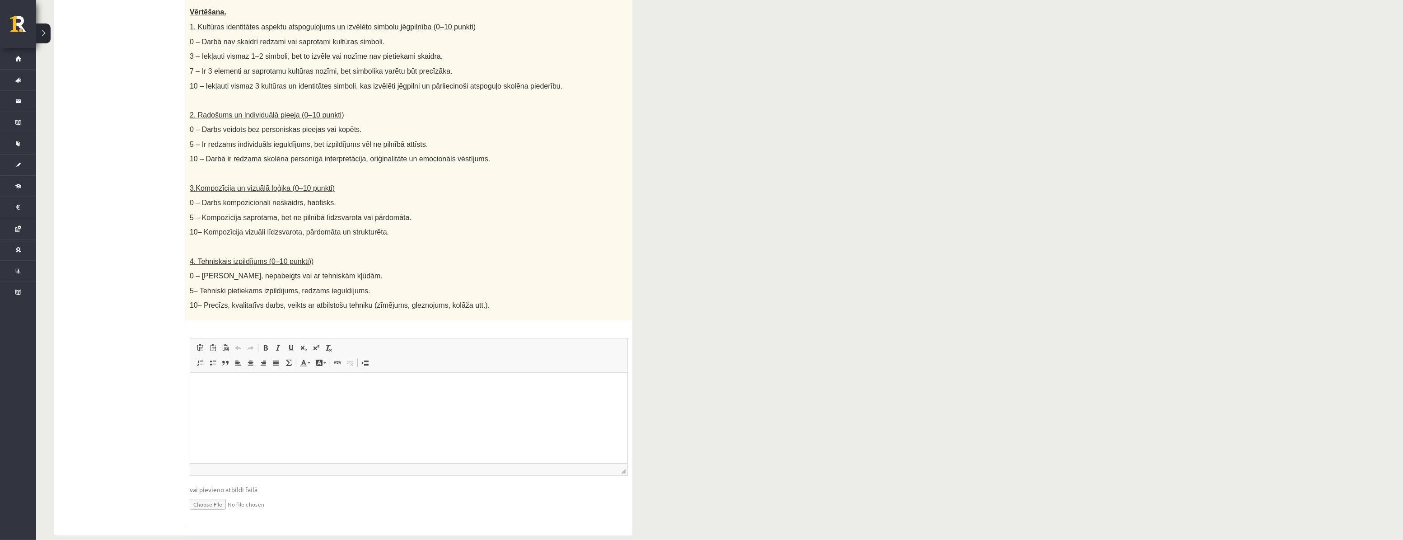
scroll to position [295, 0]
click at [206, 493] on input "file" at bounding box center [409, 499] width 438 height 19
type input "**********"
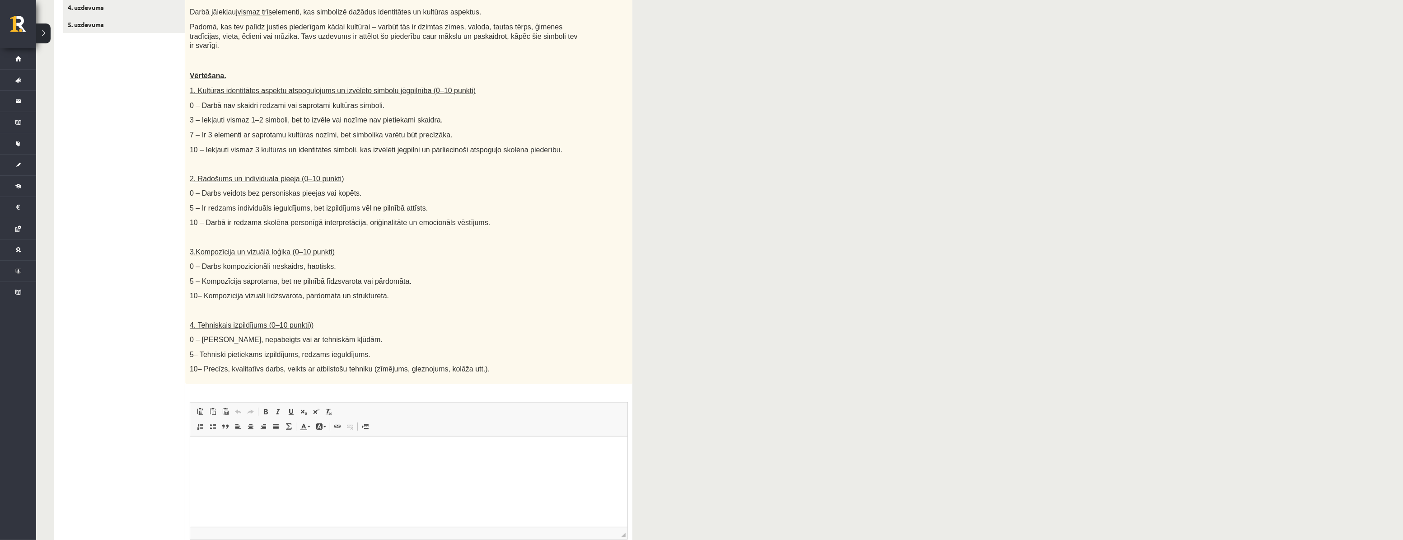
scroll to position [90, 0]
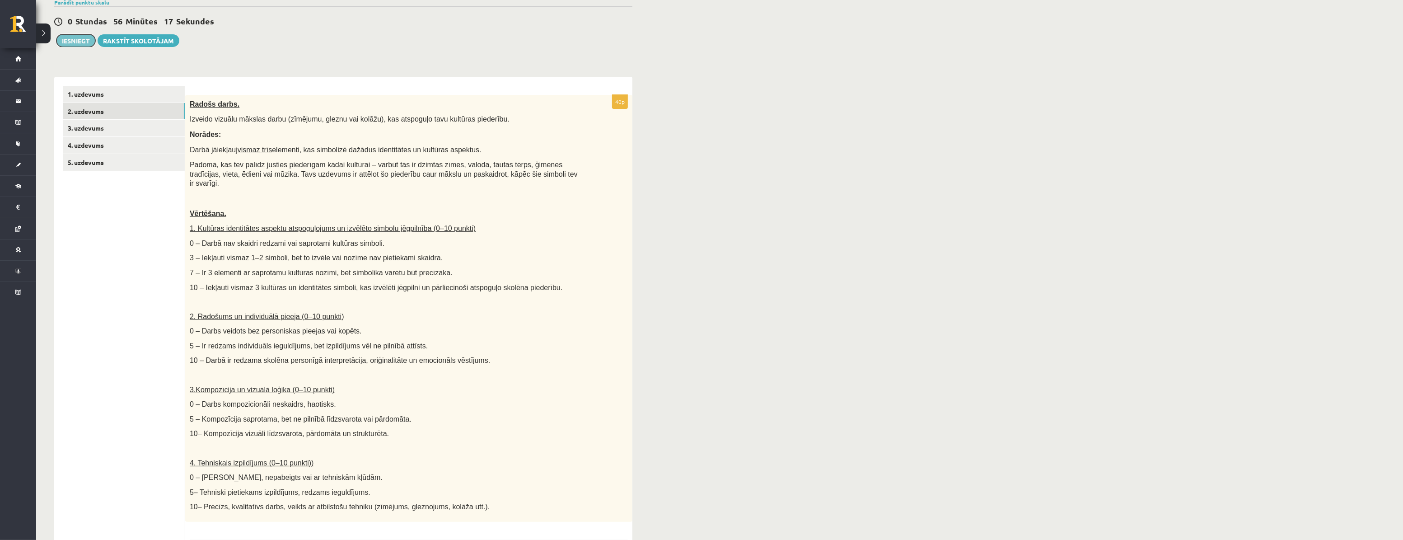
click at [82, 39] on button "Iesniegt" at bounding box center [75, 40] width 39 height 13
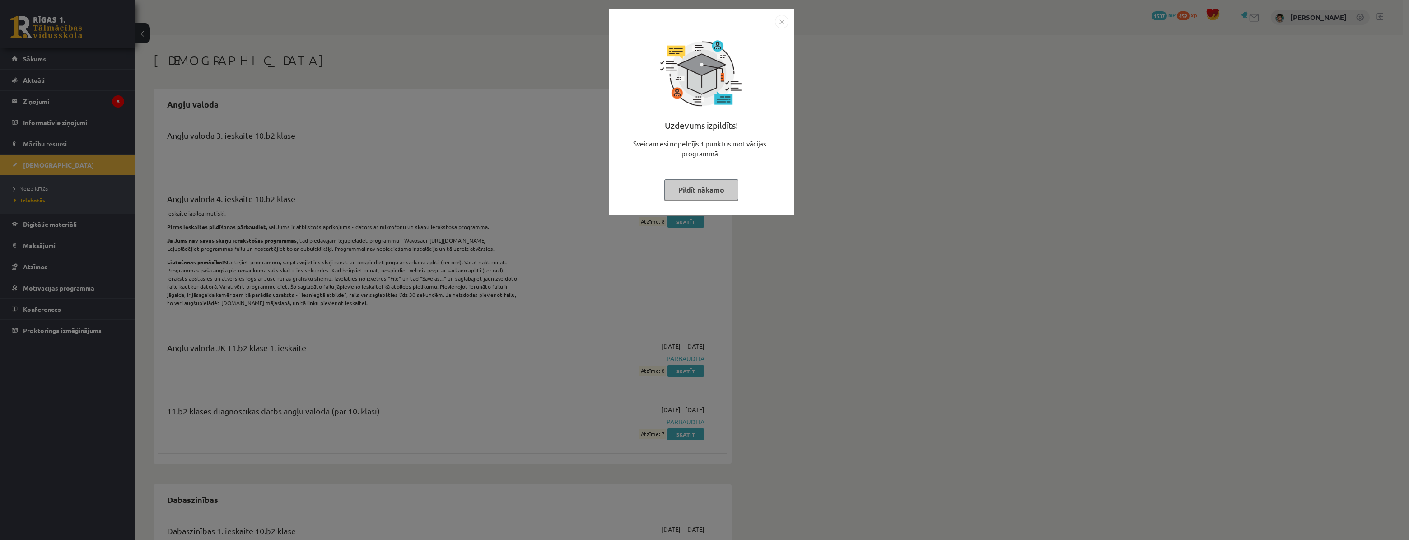
click at [711, 187] on button "Pildīt nākamo" at bounding box center [701, 189] width 74 height 21
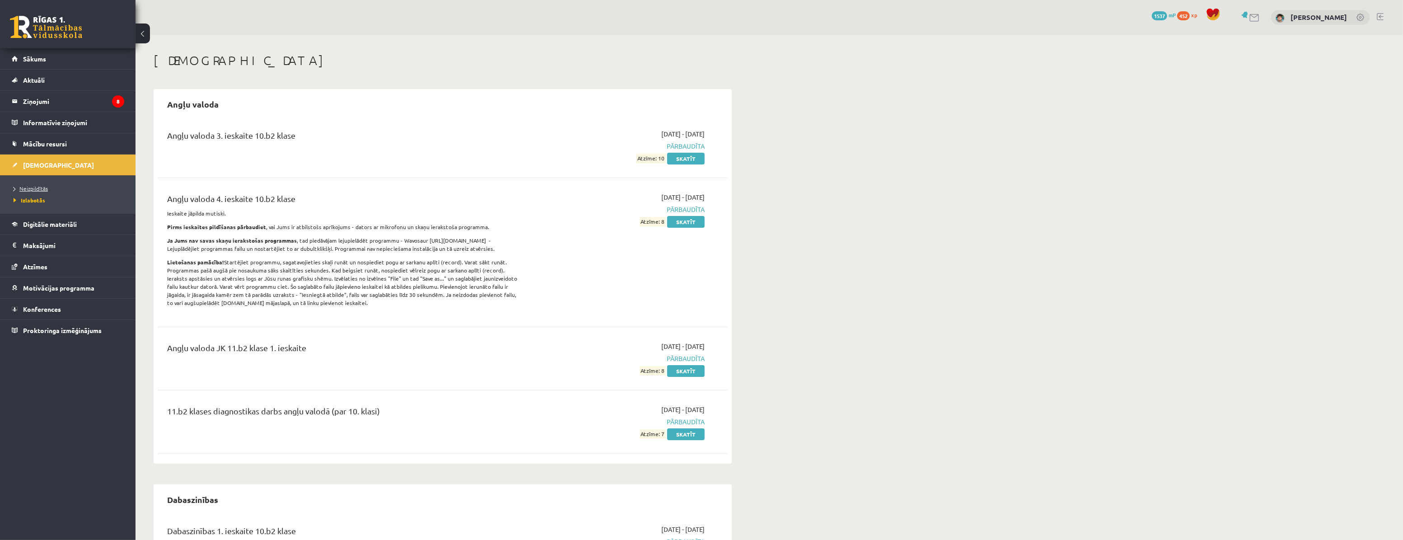
click at [39, 189] on span "Neizpildītās" at bounding box center [31, 188] width 34 height 7
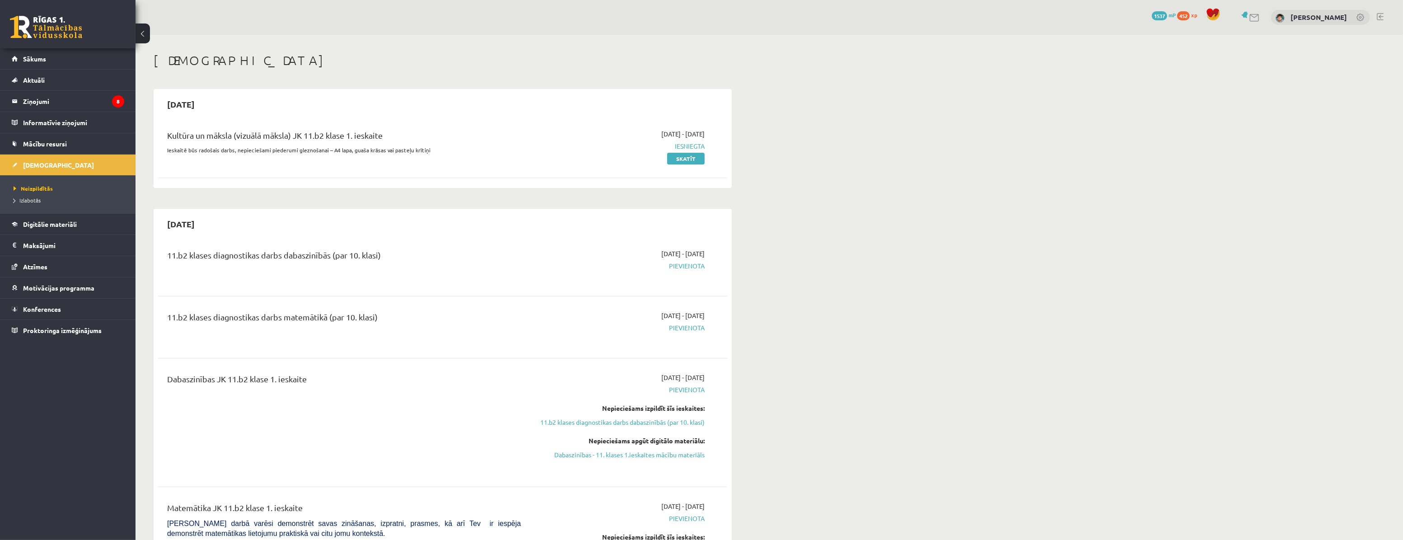
click at [1167, 13] on span "1537" at bounding box center [1159, 15] width 15 height 9
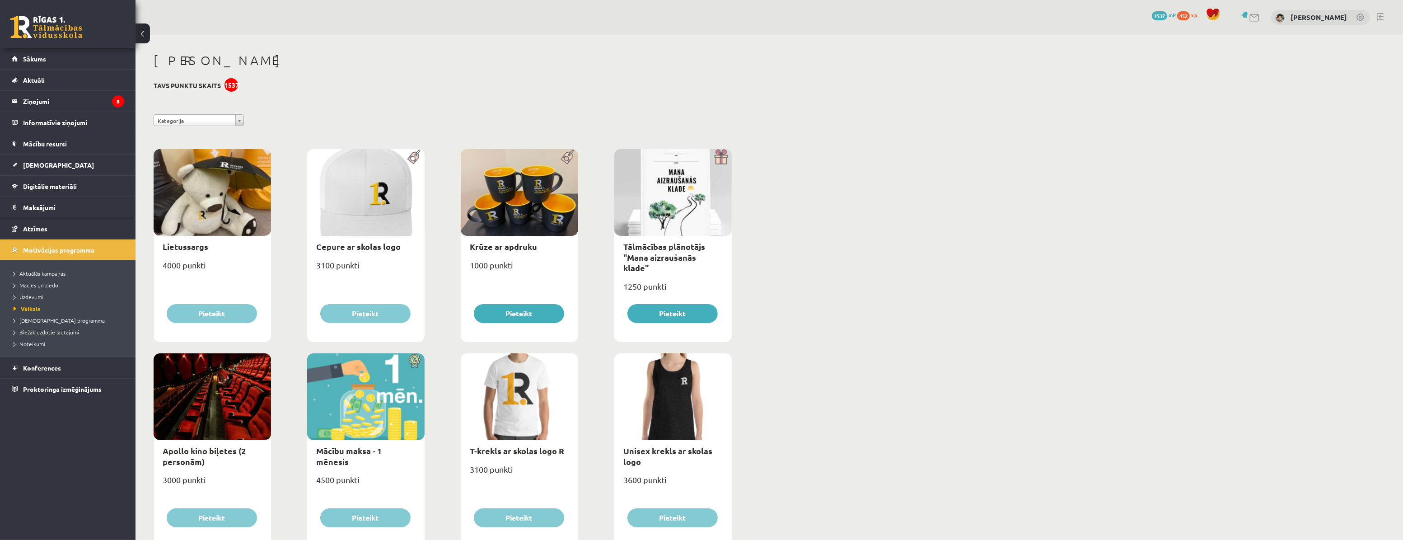
click at [1167, 18] on span "1537" at bounding box center [1159, 15] width 15 height 9
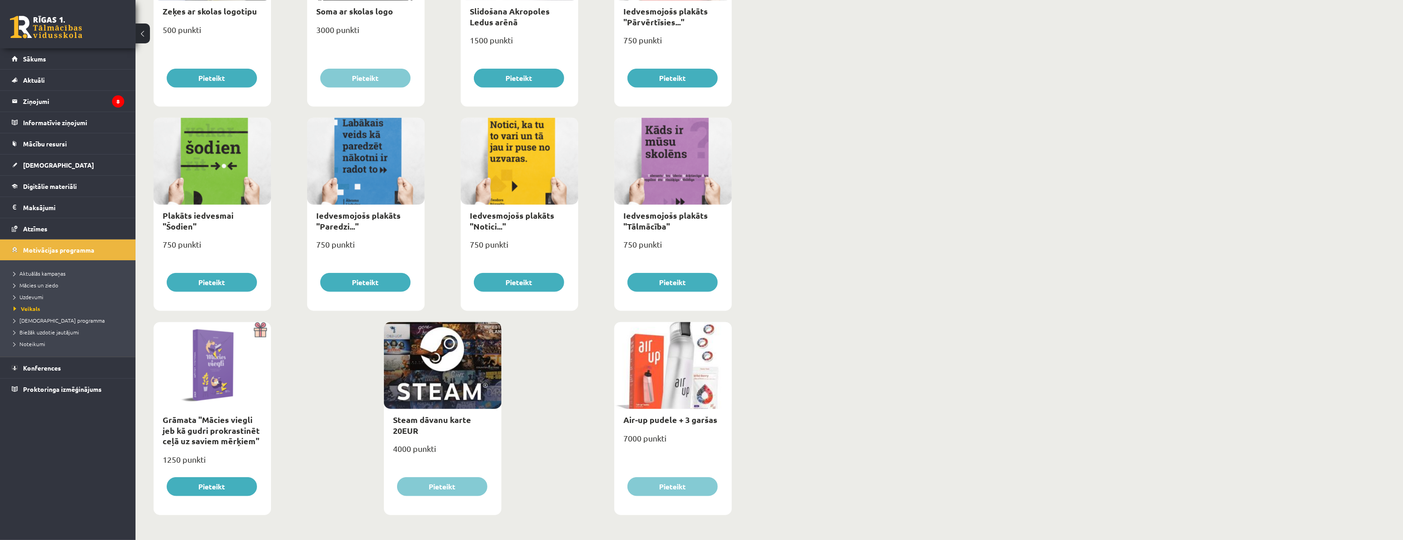
scroll to position [848, 0]
click at [70, 271] on link "Aktuālās kampaņas" at bounding box center [70, 273] width 113 height 8
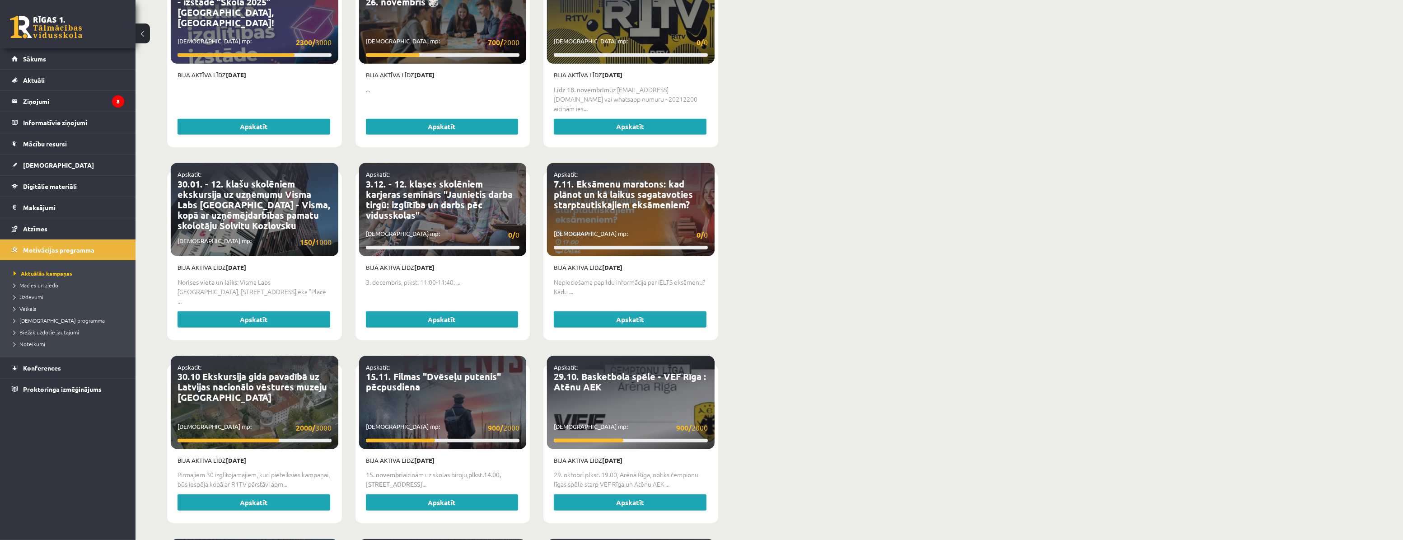
click at [42, 303] on li "Veikals" at bounding box center [70, 309] width 113 height 12
click at [56, 282] on span "Mācies un ziedo" at bounding box center [36, 284] width 45 height 7
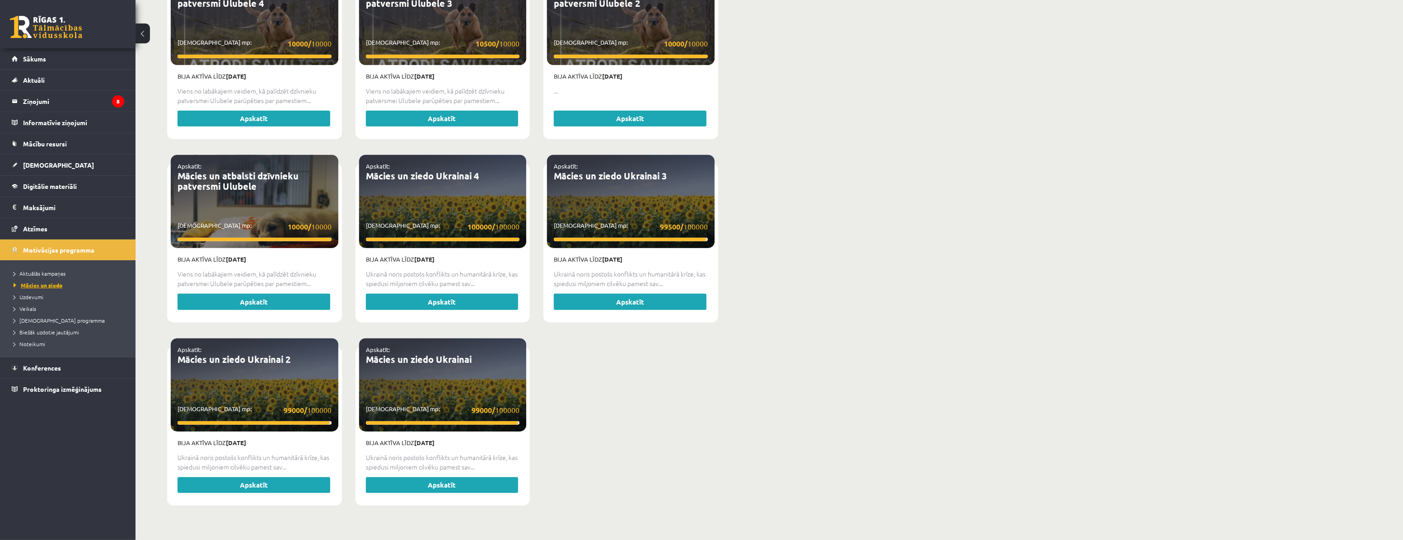
scroll to position [815, 0]
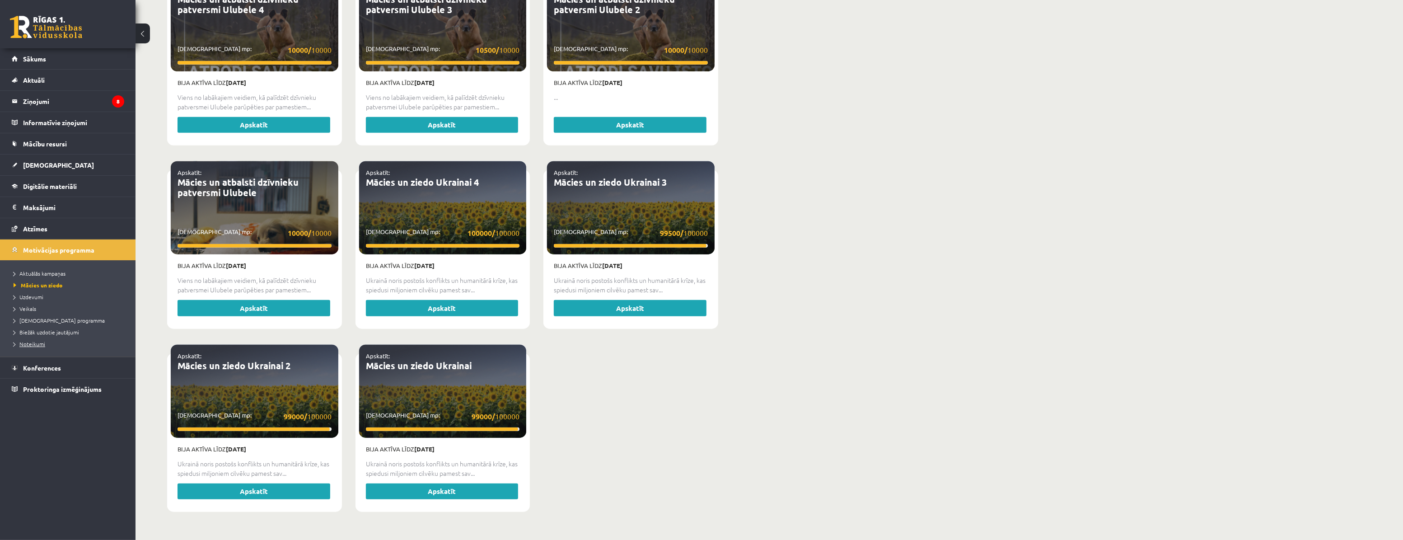
click at [48, 342] on link "Noteikumi" at bounding box center [70, 344] width 113 height 8
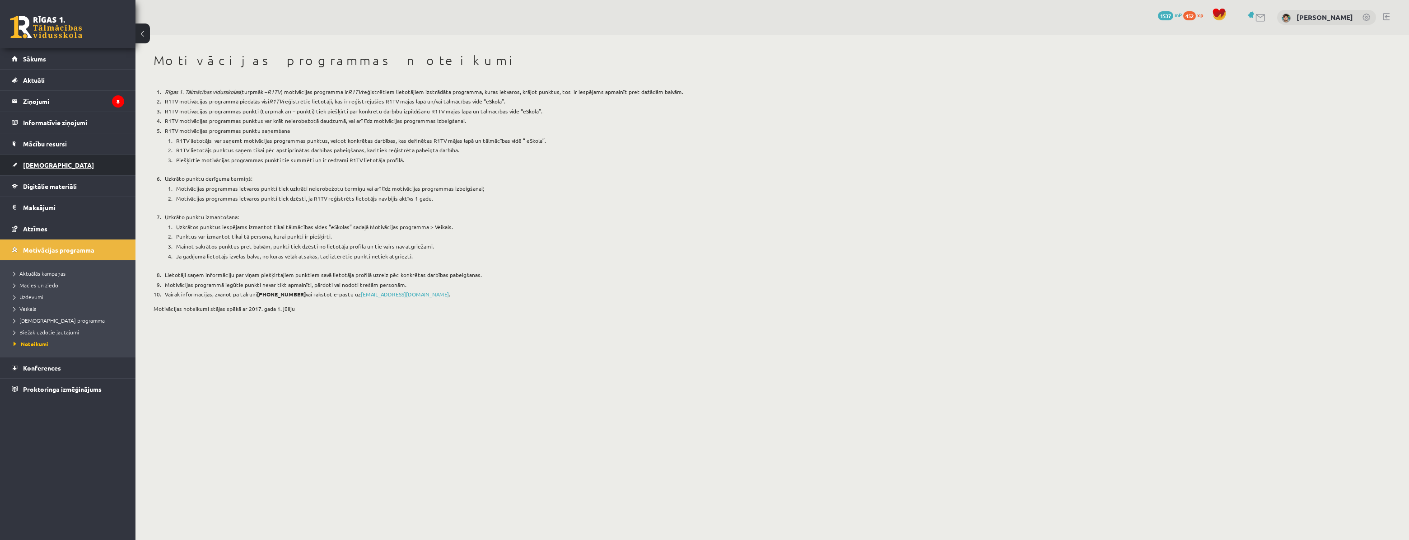
click at [81, 169] on link "[DEMOGRAPHIC_DATA]" at bounding box center [68, 164] width 112 height 21
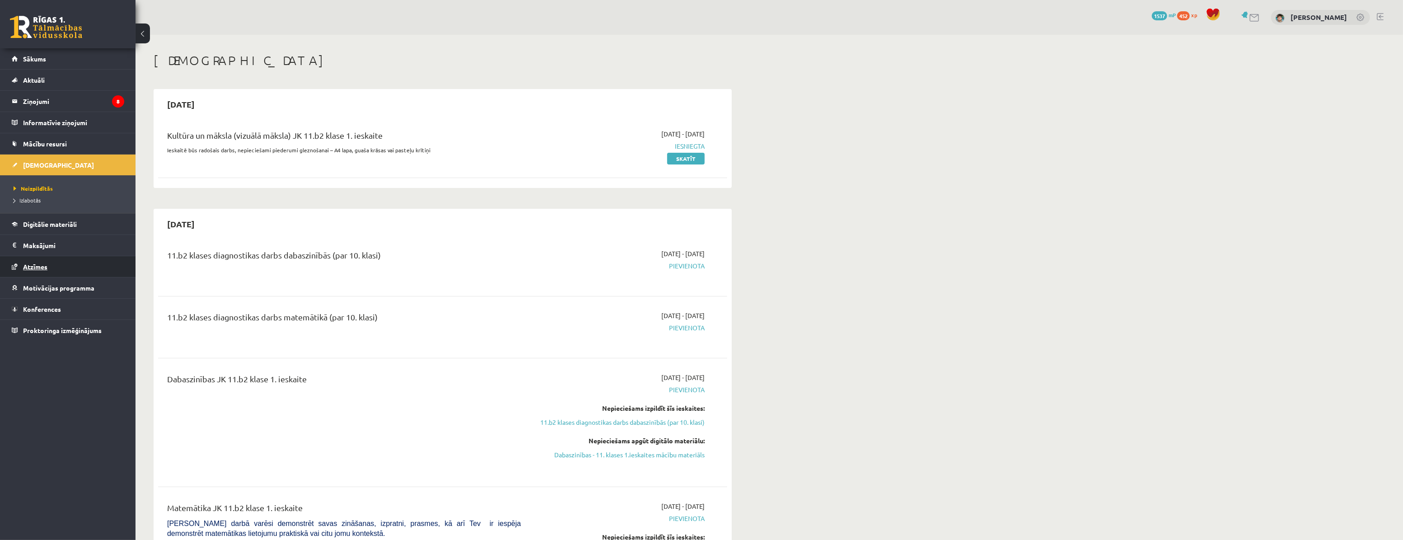
click at [88, 260] on link "Atzīmes" at bounding box center [68, 266] width 112 height 21
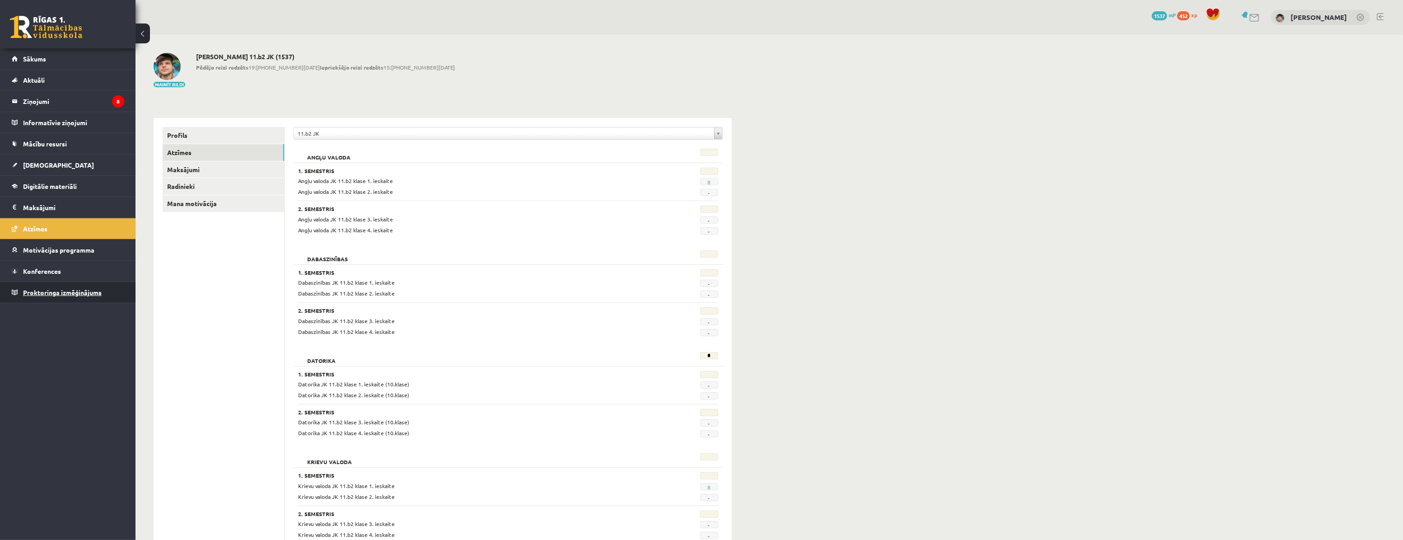
click at [93, 287] on link "Proktoringa izmēģinājums" at bounding box center [68, 292] width 112 height 21
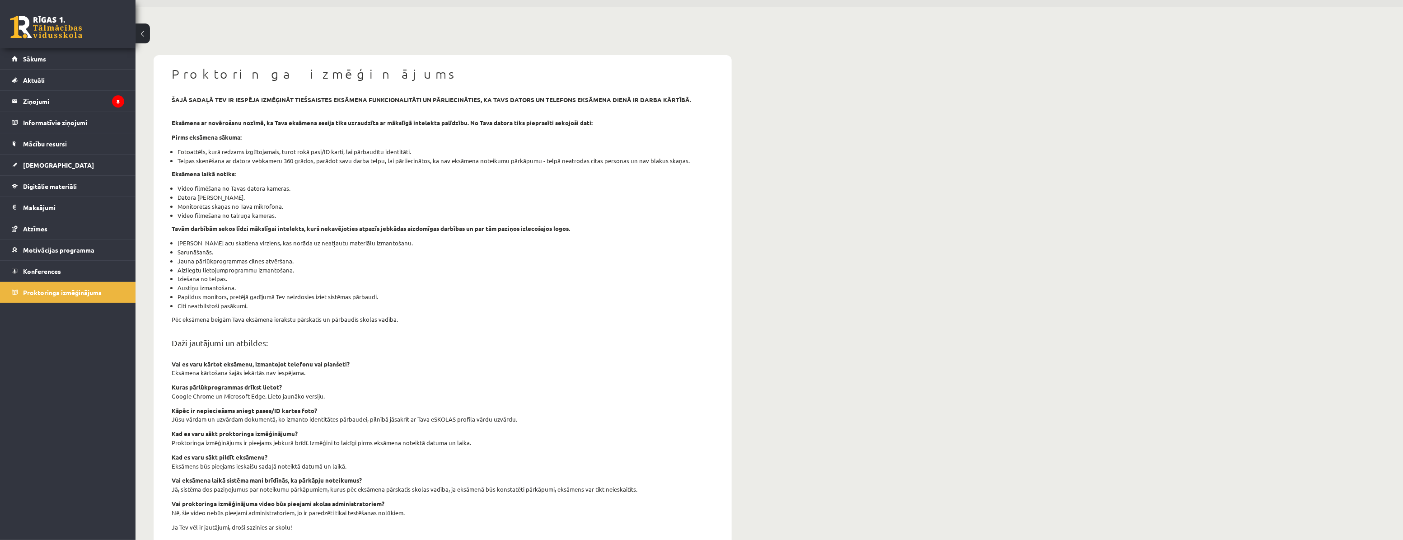
scroll to position [84, 0]
